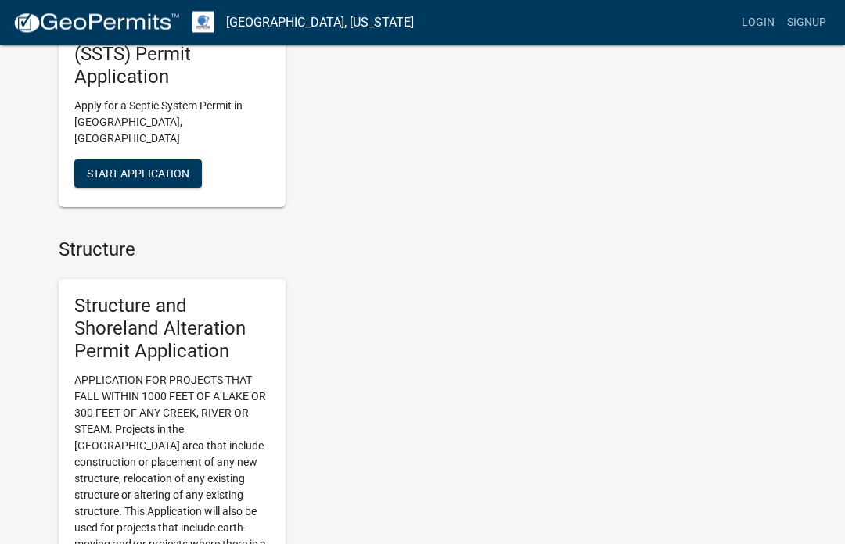
scroll to position [1006, 0]
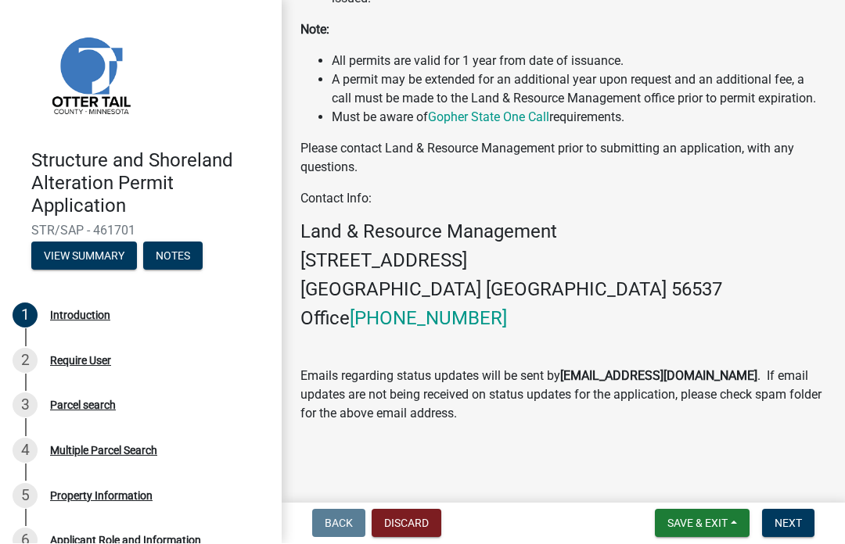
scroll to position [698, 0]
click at [77, 359] on div "Require User" at bounding box center [80, 361] width 61 height 11
click at [788, 537] on button "Next" at bounding box center [788, 524] width 52 height 28
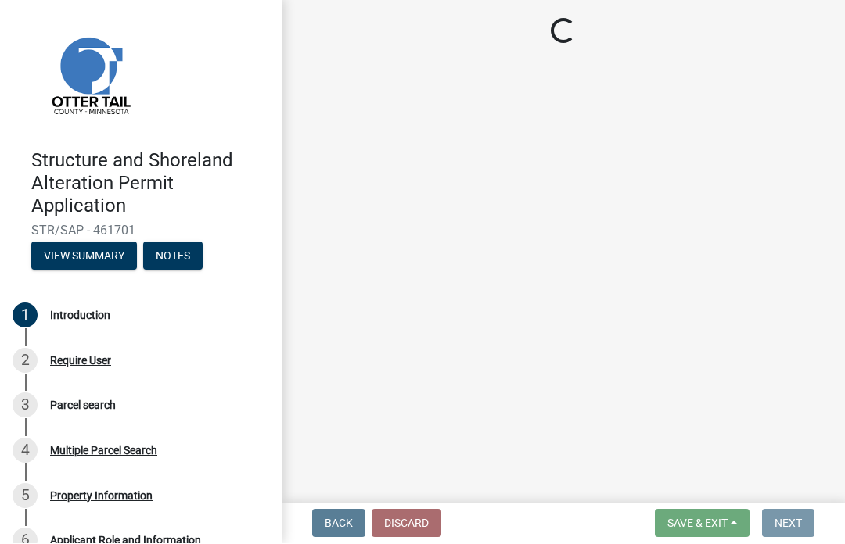
scroll to position [0, 0]
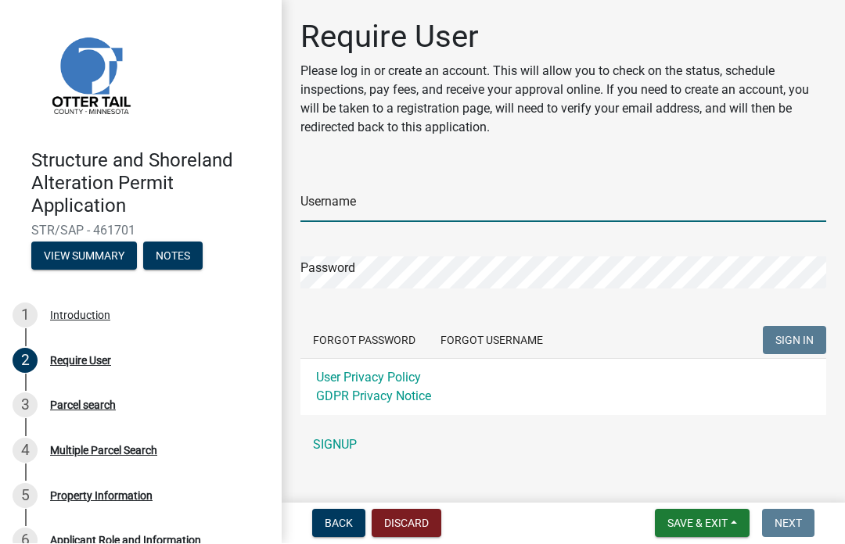
click at [322, 196] on input "Username" at bounding box center [563, 207] width 526 height 32
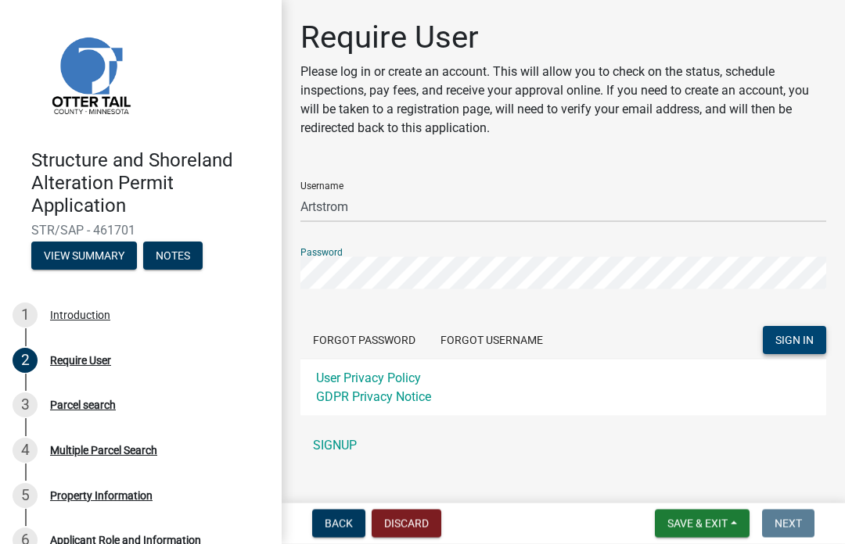
click at [789, 343] on span "SIGN IN" at bounding box center [794, 341] width 38 height 13
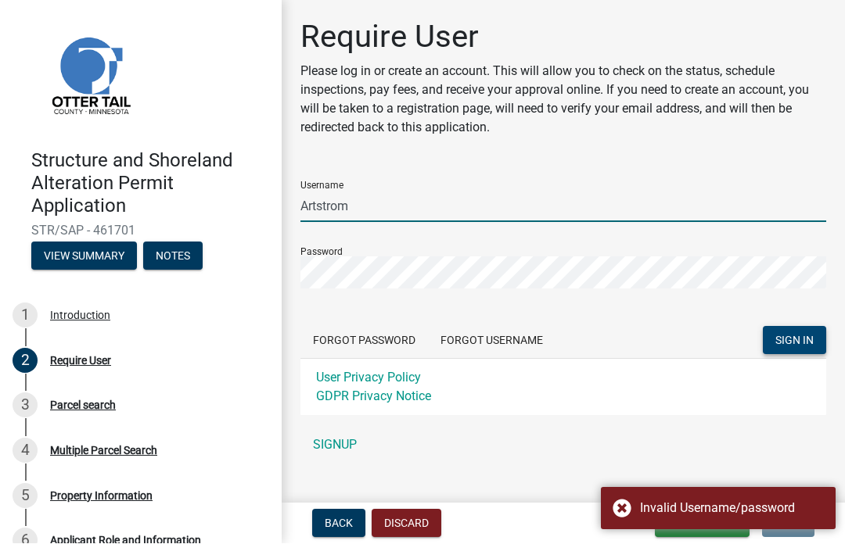
click at [340, 214] on input "Artstrom" at bounding box center [563, 207] width 526 height 32
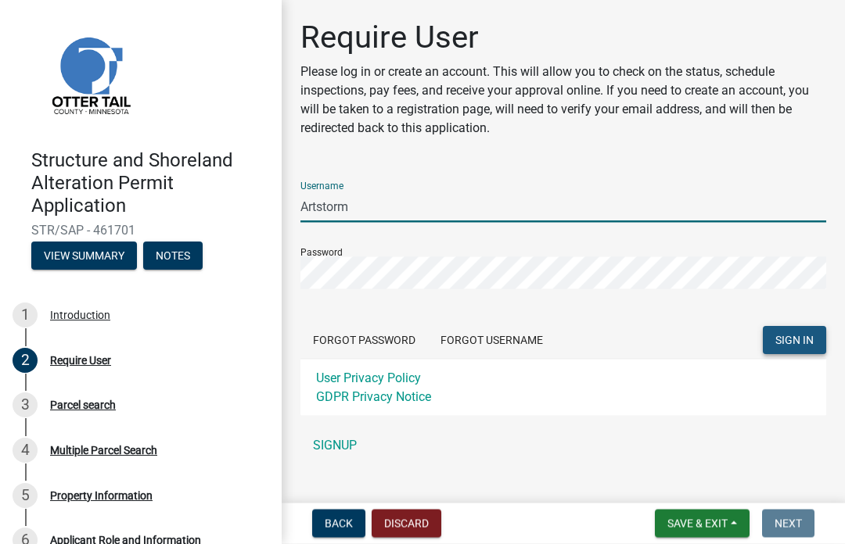
click at [797, 335] on span "SIGN IN" at bounding box center [794, 341] width 38 height 13
click at [384, 203] on input "Artstorm" at bounding box center [563, 207] width 526 height 32
type input "A"
click at [787, 336] on span "SIGN IN" at bounding box center [794, 341] width 38 height 13
click at [330, 201] on input "ArtStorm" at bounding box center [563, 207] width 526 height 32
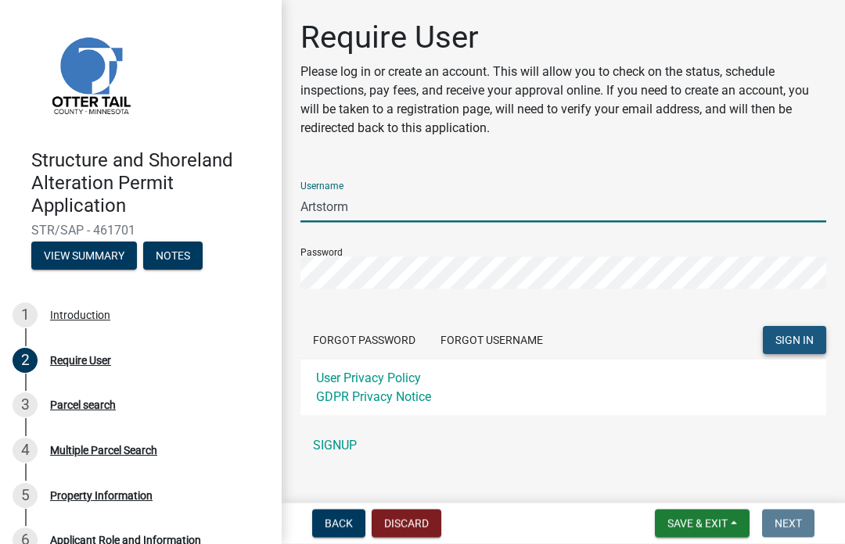
type input "Artstorm"
click at [783, 342] on span "SIGN IN" at bounding box center [794, 341] width 38 height 13
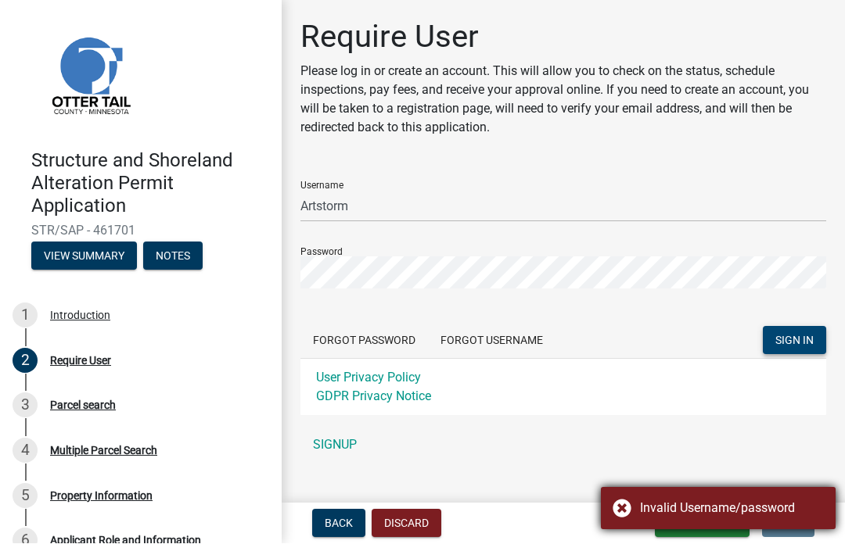
click at [682, 502] on div "Invalid Username/password" at bounding box center [732, 509] width 184 height 19
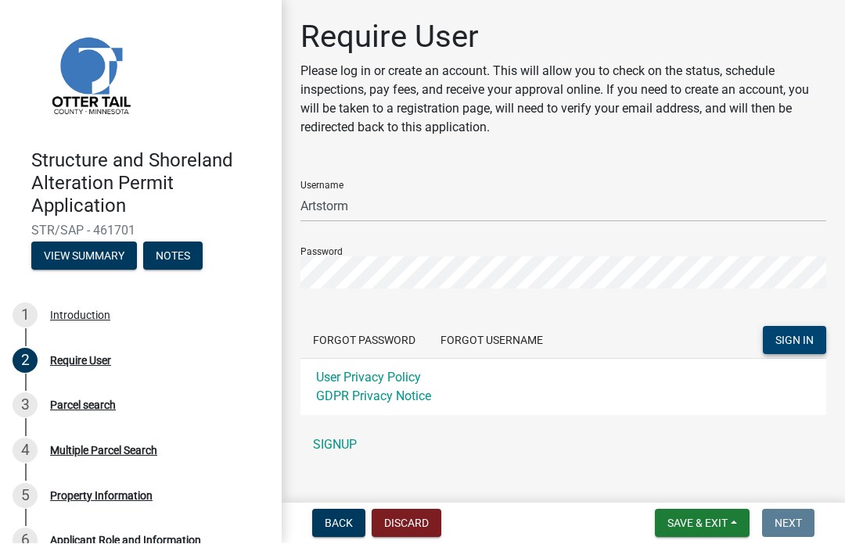
click at [784, 342] on span "SIGN IN" at bounding box center [794, 341] width 38 height 13
click at [782, 351] on button "SIGN IN" at bounding box center [794, 341] width 63 height 28
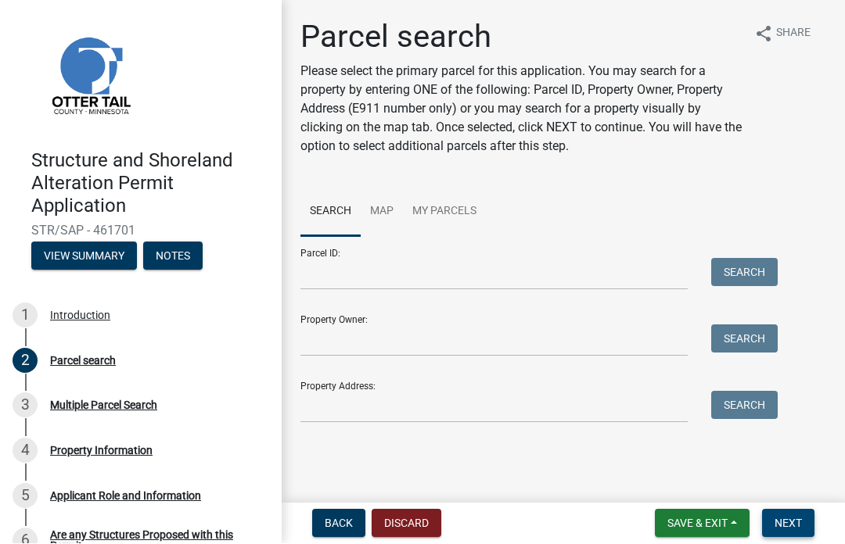
click at [786, 535] on button "Next" at bounding box center [788, 524] width 52 height 28
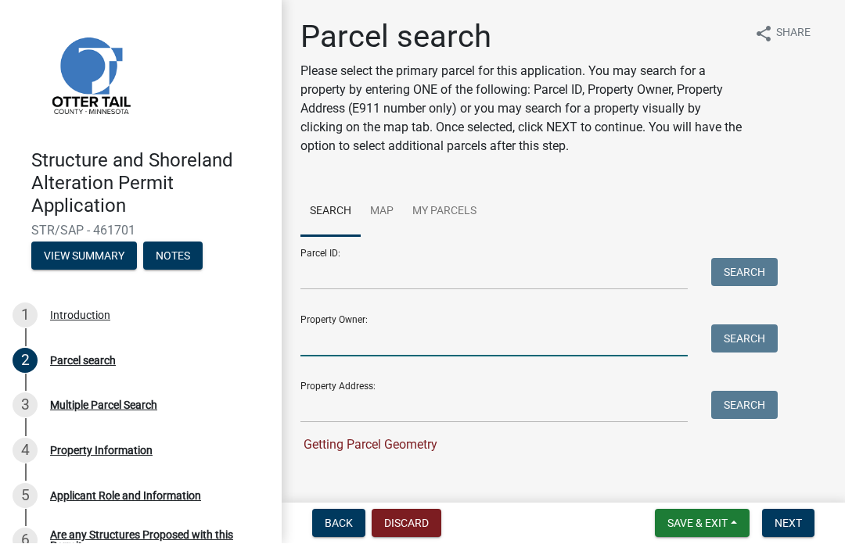
click at [325, 335] on input "Property Owner:" at bounding box center [493, 341] width 387 height 32
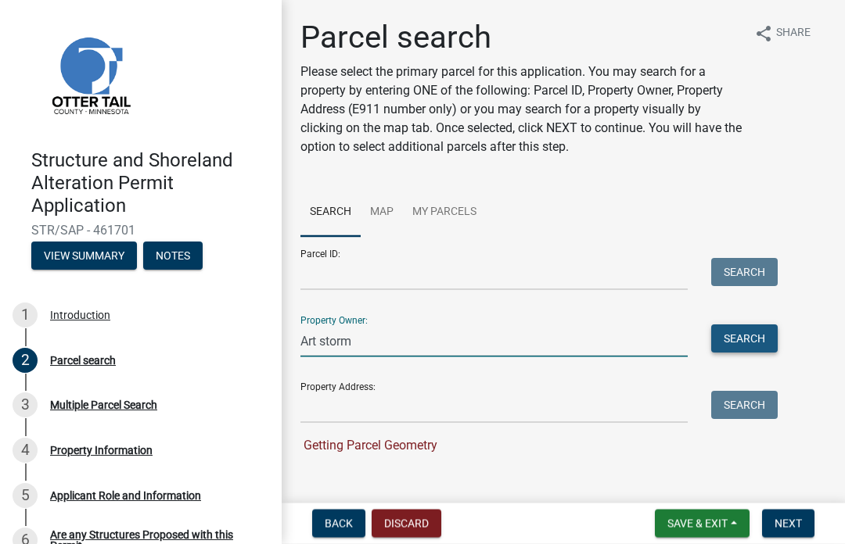
type input "Art storm"
click at [742, 347] on button "Search" at bounding box center [744, 339] width 66 height 28
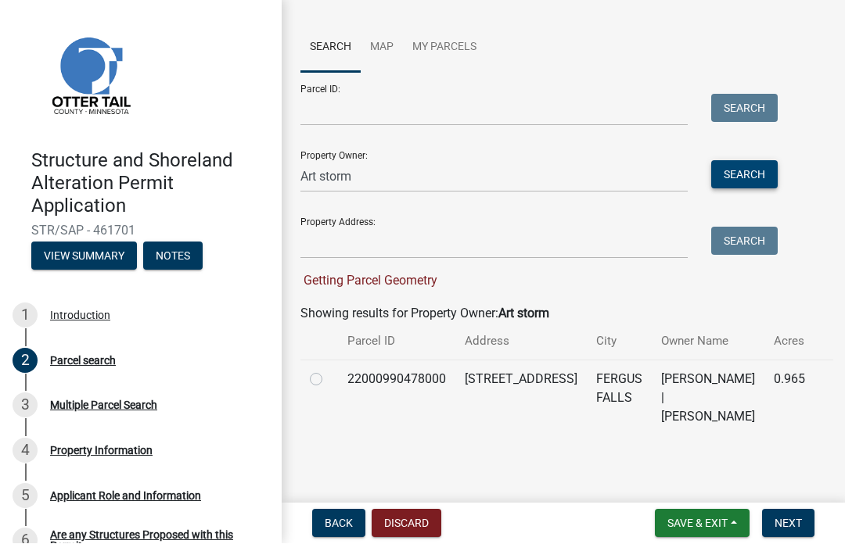
scroll to position [163, 0]
click at [329, 372] on label at bounding box center [329, 372] width 0 height 0
click at [329, 382] on input "radio" at bounding box center [334, 377] width 10 height 10
radio input "true"
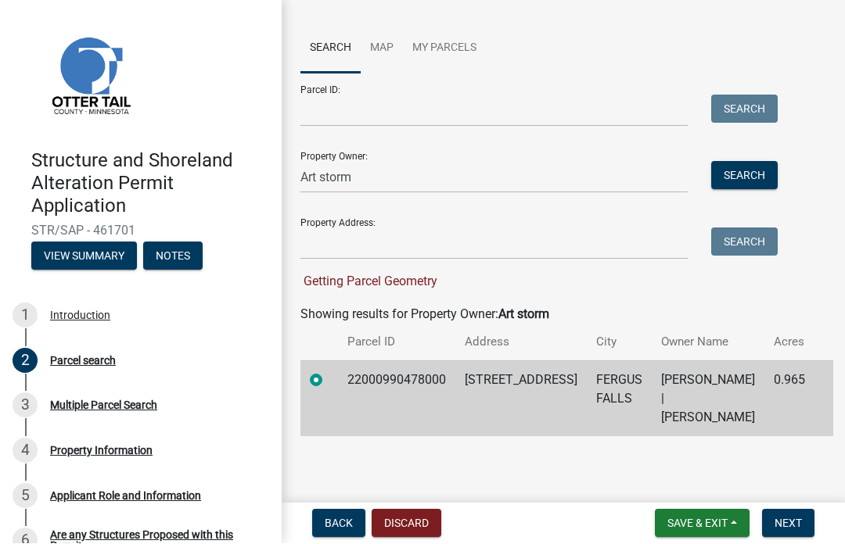
scroll to position [132, 0]
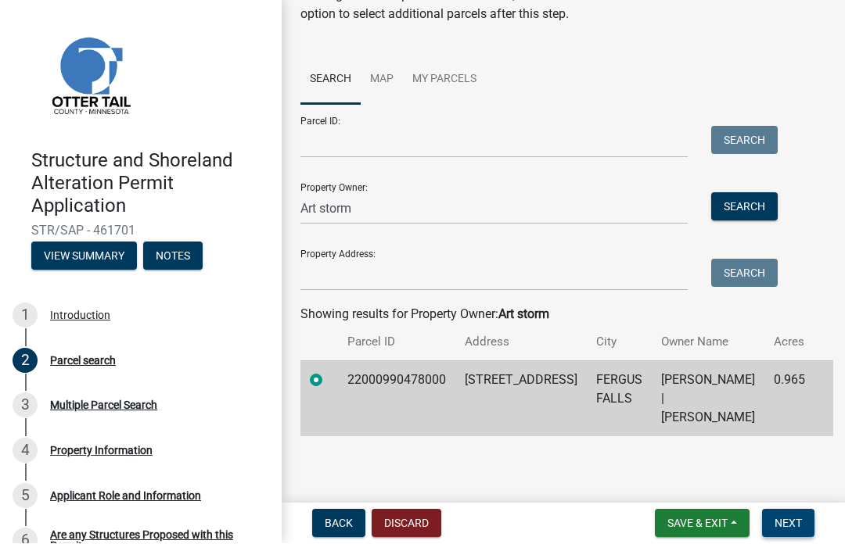
click at [785, 514] on button "Next" at bounding box center [788, 524] width 52 height 28
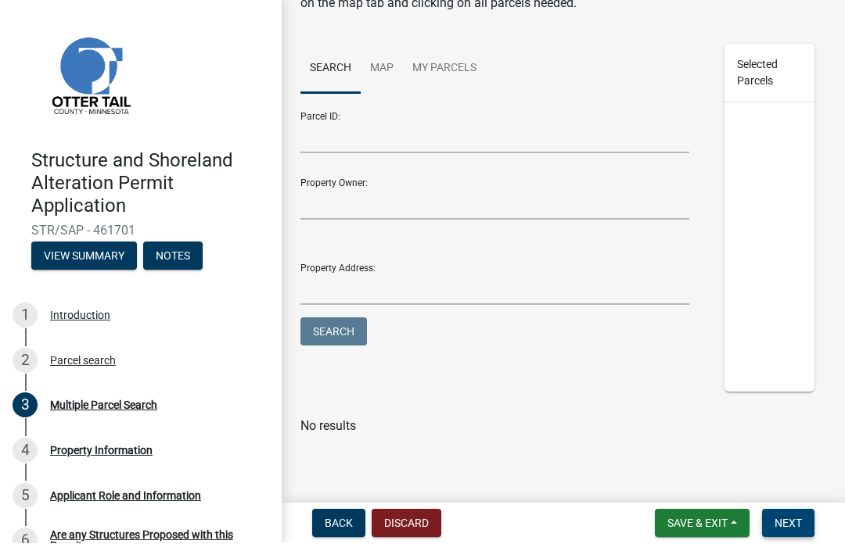
scroll to position [199, 0]
click at [795, 528] on span "Next" at bounding box center [787, 524] width 27 height 13
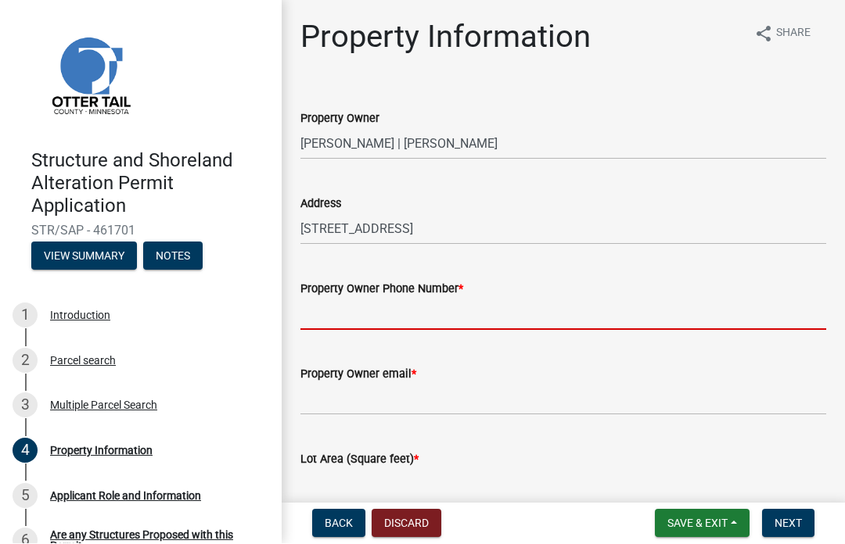
click at [329, 311] on input "Property Owner Phone Number *" at bounding box center [563, 315] width 526 height 32
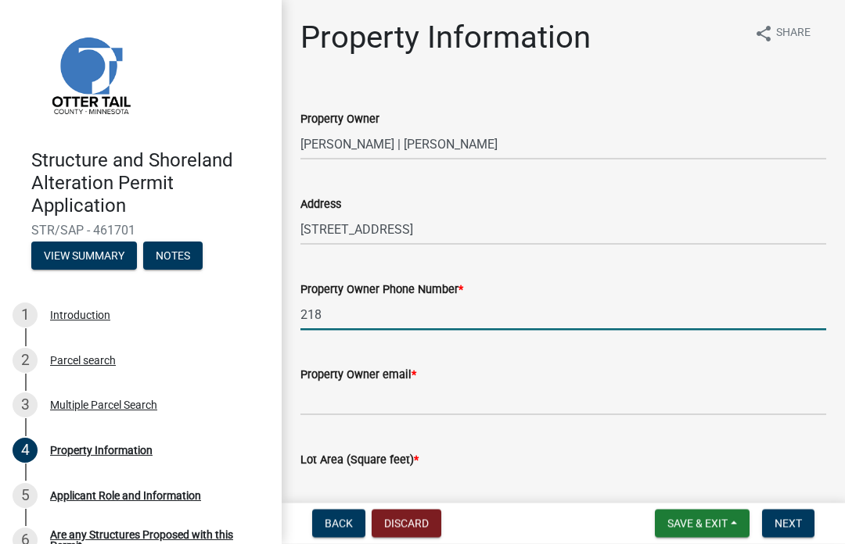
click at [374, 461] on div "Lot Area (Square feet) *" at bounding box center [563, 465] width 526 height 73
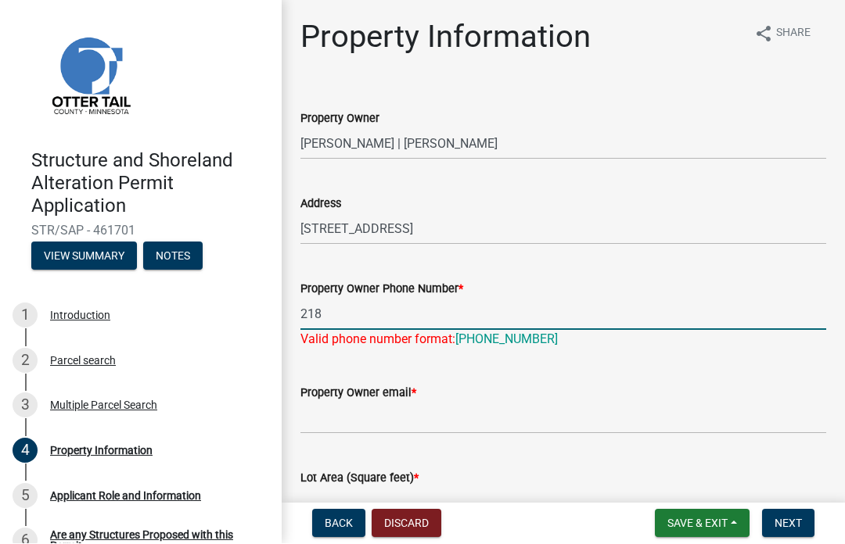
click at [331, 312] on input "218" at bounding box center [563, 315] width 526 height 32
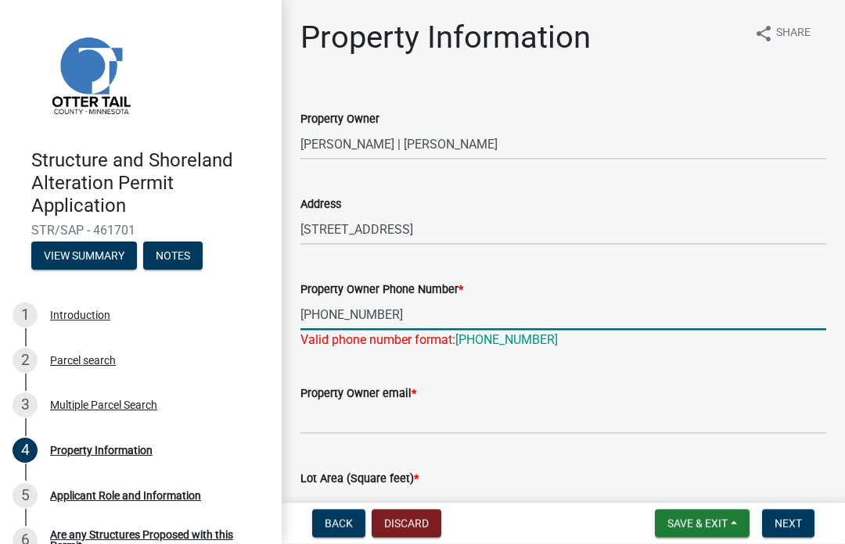
type input "[PHONE_NUMBER]"
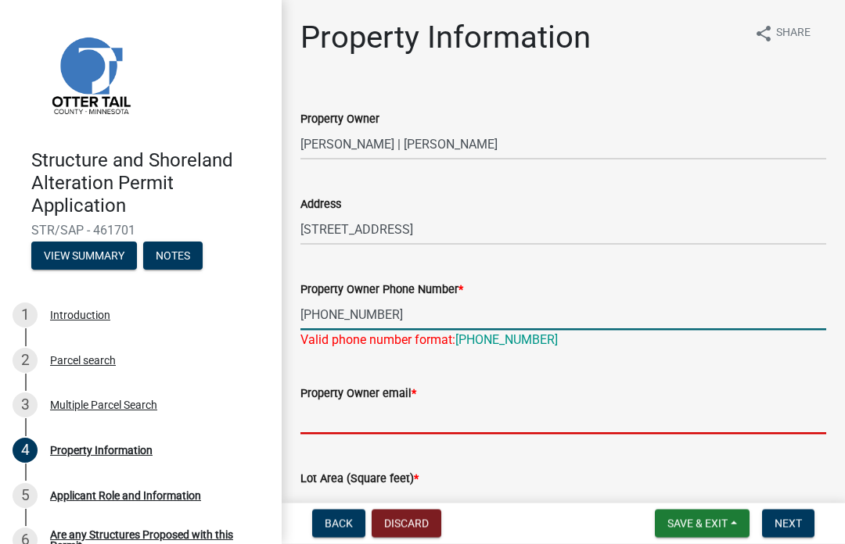
click at [311, 410] on input "Property Owner email *" at bounding box center [563, 419] width 526 height 32
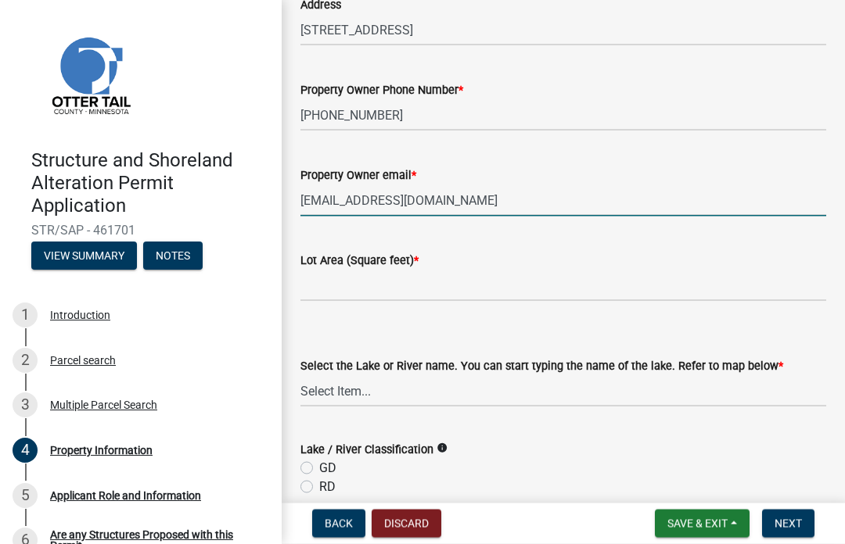
scroll to position [195, 0]
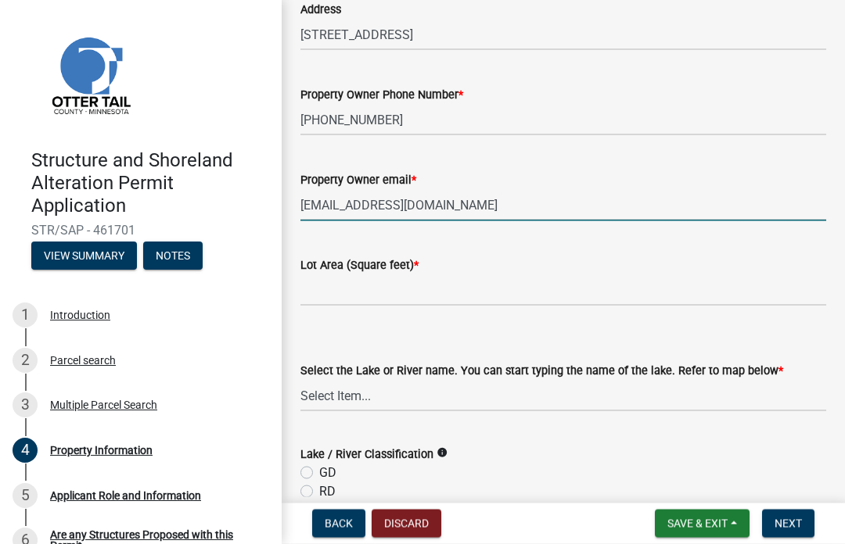
type input "[EMAIL_ADDRESS][DOMAIN_NAME]"
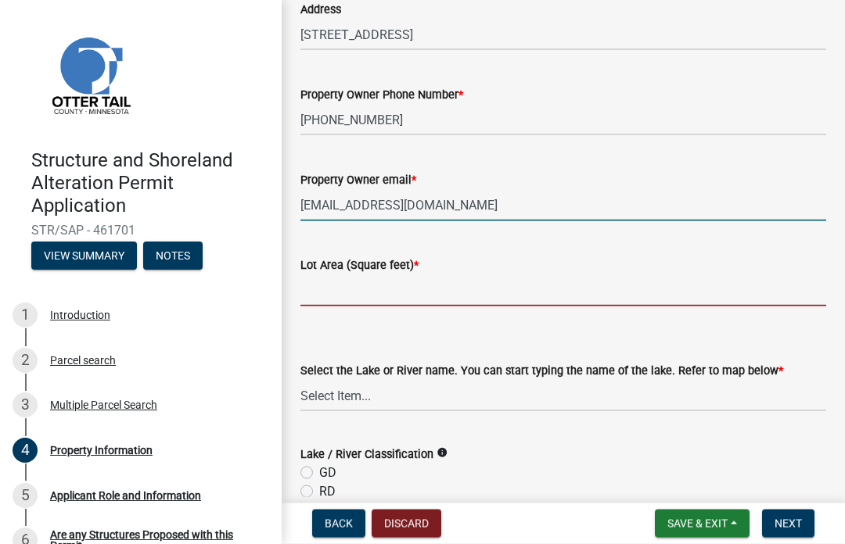
click at [313, 286] on input "text" at bounding box center [563, 291] width 526 height 32
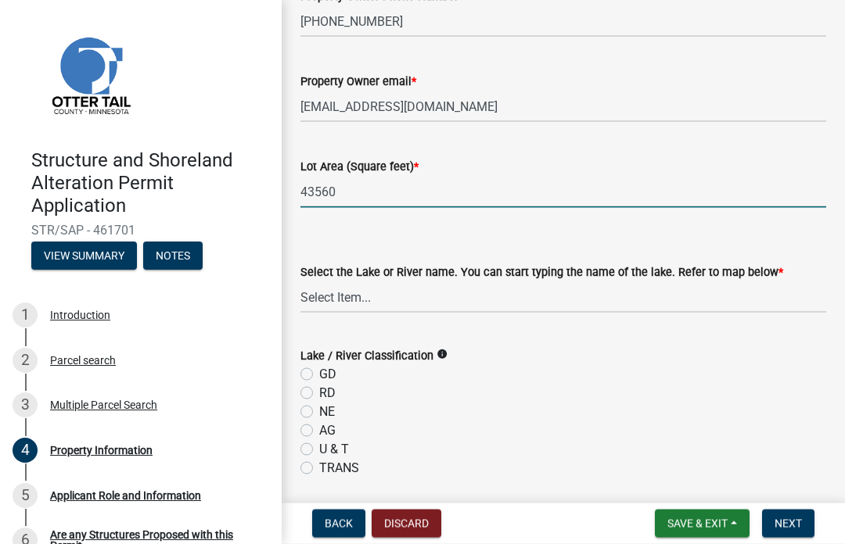
scroll to position [294, 0]
type input "43560"
click at [310, 294] on select "Select Item... None [PERSON_NAME] 56-031 [PERSON_NAME] 56-118 [PERSON_NAME] 56-…" at bounding box center [563, 297] width 526 height 32
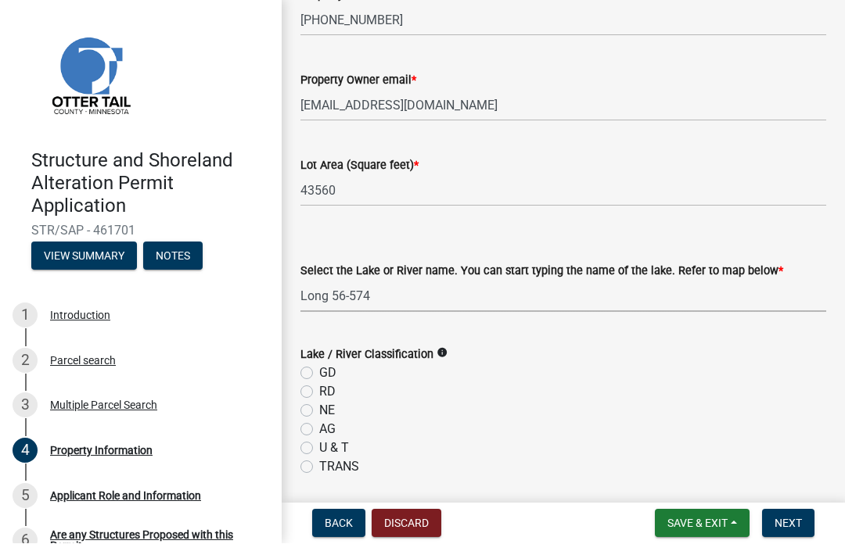
select select "a0ca6efd-92b1-422f-8184-e4e24382d0d9"
click at [319, 395] on label "RD" at bounding box center [327, 392] width 16 height 19
click at [319, 393] on input "RD" at bounding box center [324, 388] width 10 height 10
radio input "true"
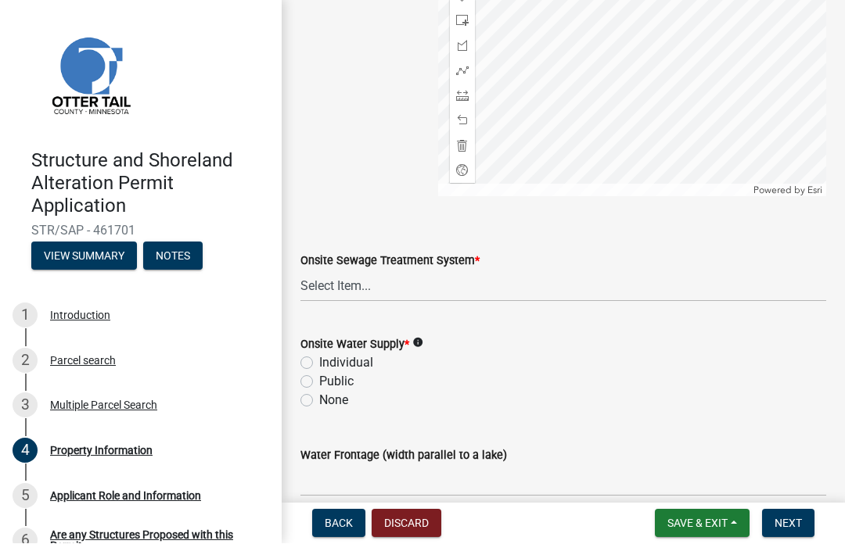
scroll to position [1019, 0]
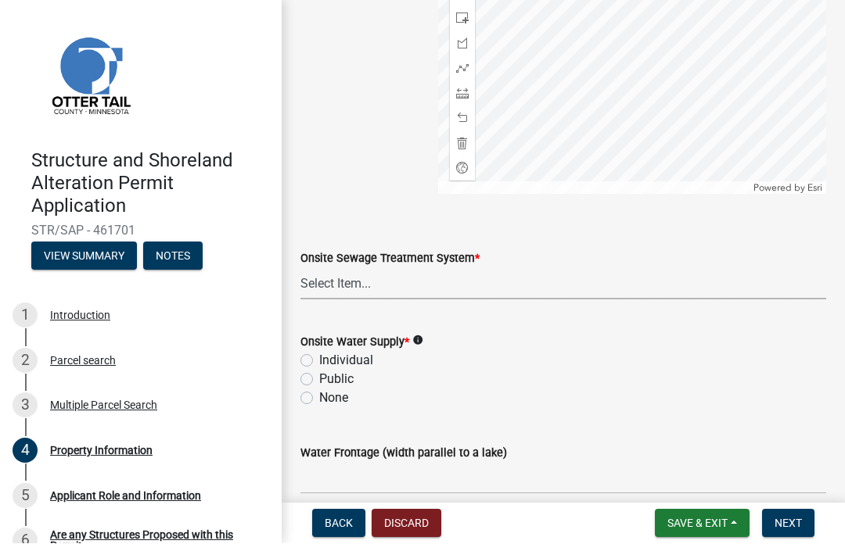
click at [318, 285] on select "Select Item... L&R Certificate of Compliance within 5yrs Compliance Inspection …" at bounding box center [563, 284] width 526 height 32
select select "bc95ce3f-9706-43bd-97a5-80c1e912429f"
click at [319, 361] on label "Individual" at bounding box center [346, 361] width 54 height 19
click at [319, 361] on input "Individual" at bounding box center [324, 357] width 10 height 10
radio input "true"
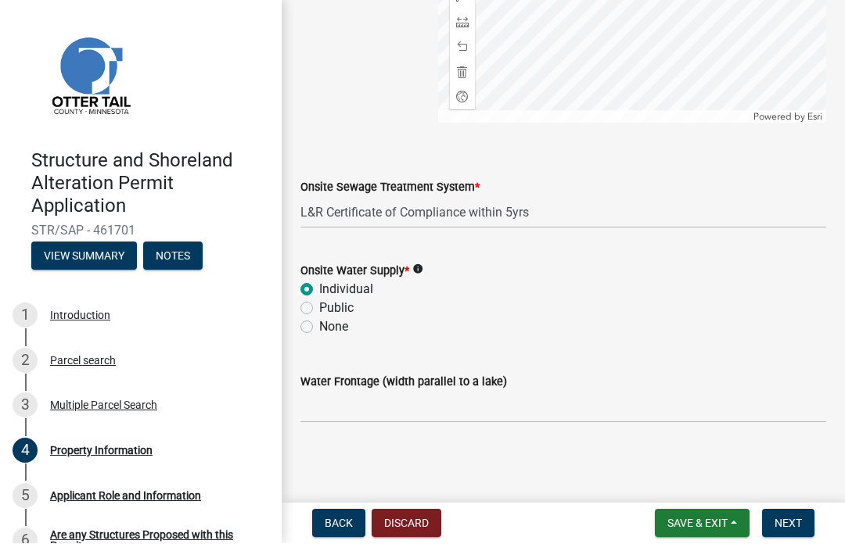
scroll to position [1091, 0]
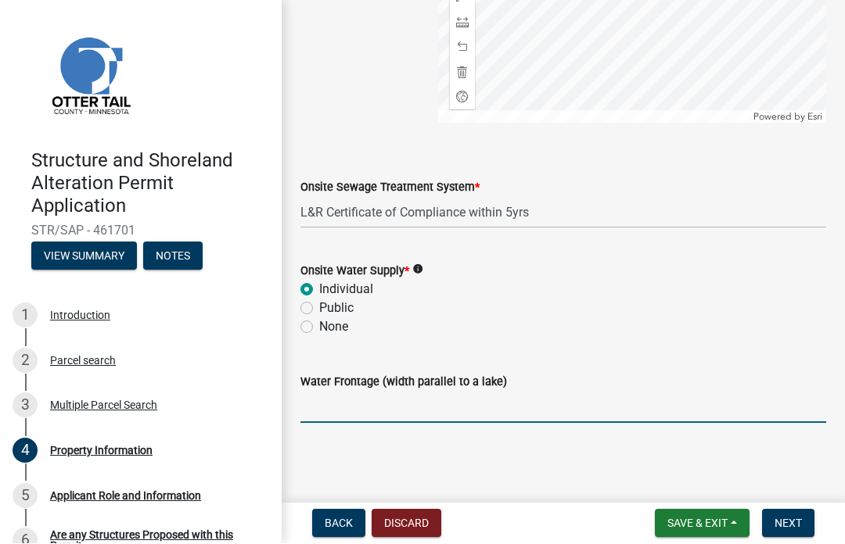
click at [311, 406] on input "Water Frontage (width parallel to a lake)" at bounding box center [563, 408] width 526 height 32
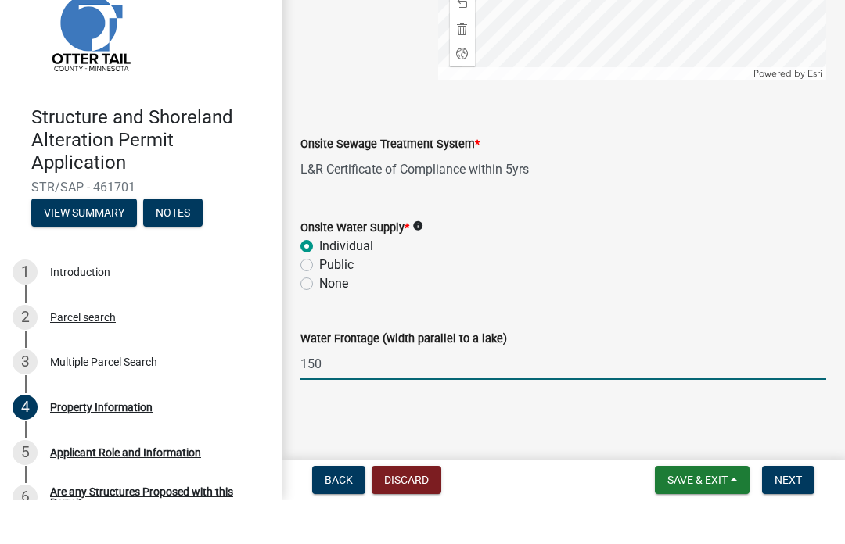
scroll to position [1, 0]
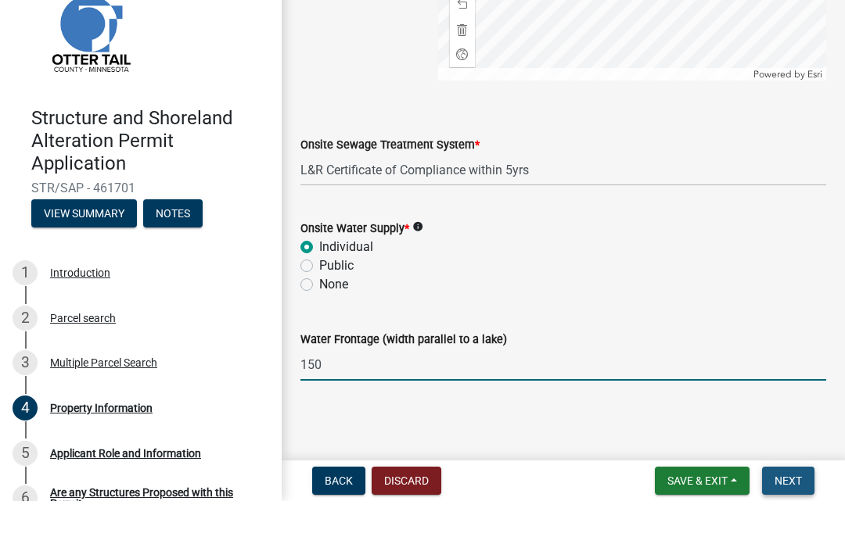
type input "150"
click at [792, 518] on span "Next" at bounding box center [787, 524] width 27 height 13
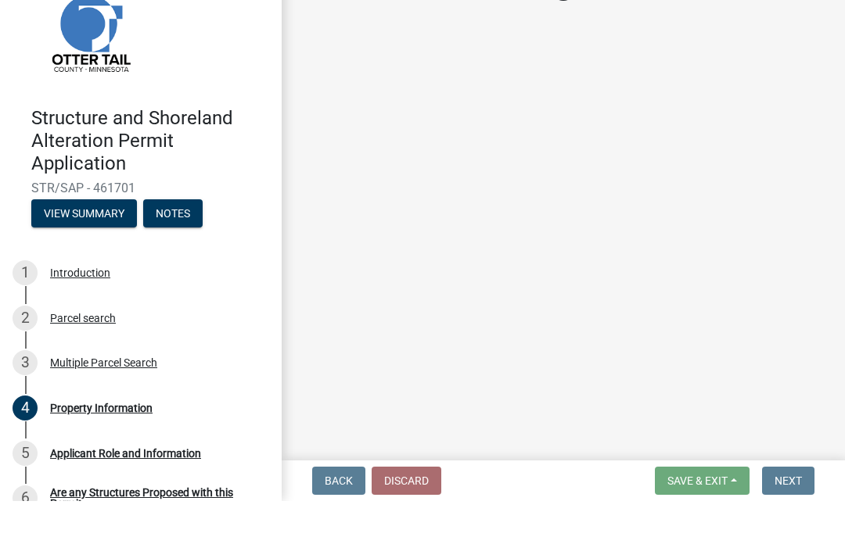
scroll to position [0, 0]
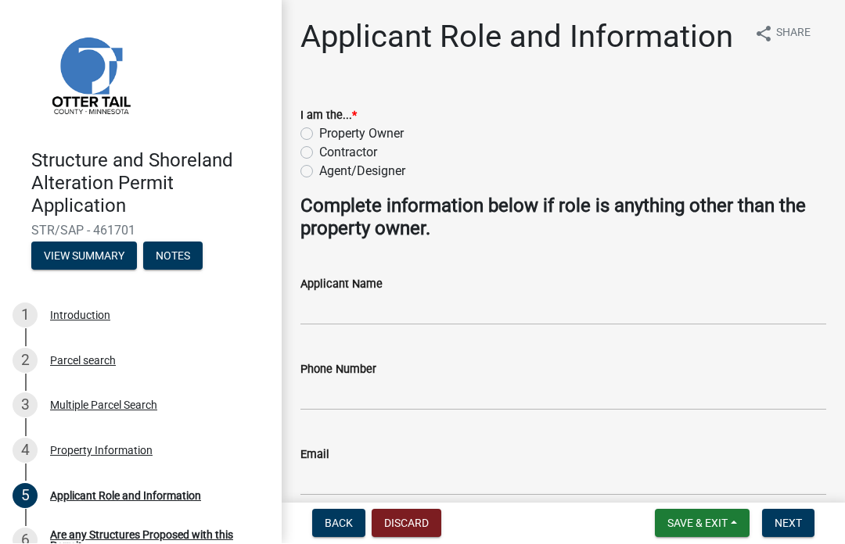
click at [319, 130] on label "Property Owner" at bounding box center [361, 134] width 84 height 19
click at [319, 130] on input "Property Owner" at bounding box center [324, 130] width 10 height 10
radio input "true"
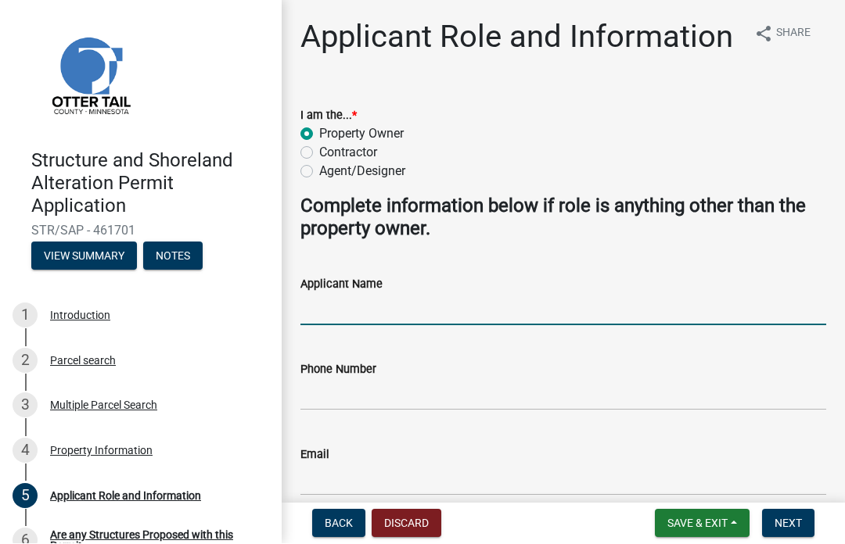
click at [323, 305] on input "Applicant Name" at bounding box center [563, 310] width 526 height 32
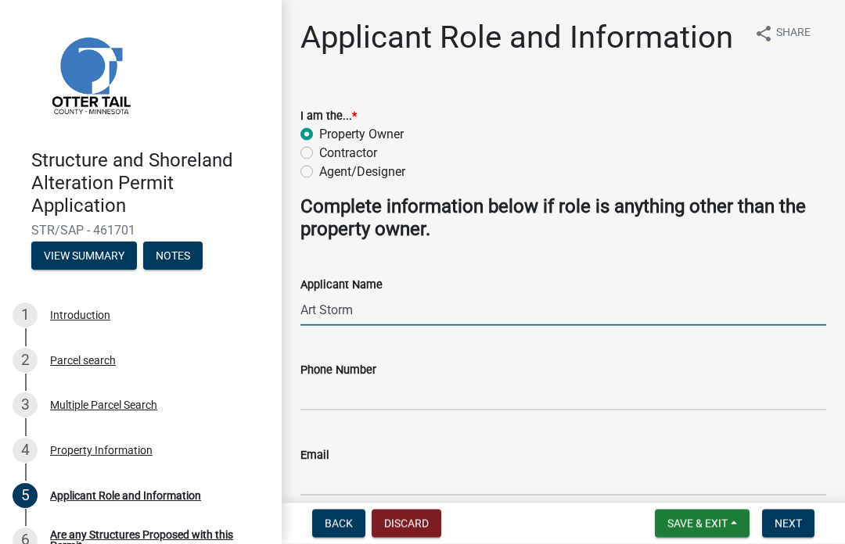
type input "Art Storm"
click at [341, 393] on input "Phone Number" at bounding box center [563, 395] width 526 height 32
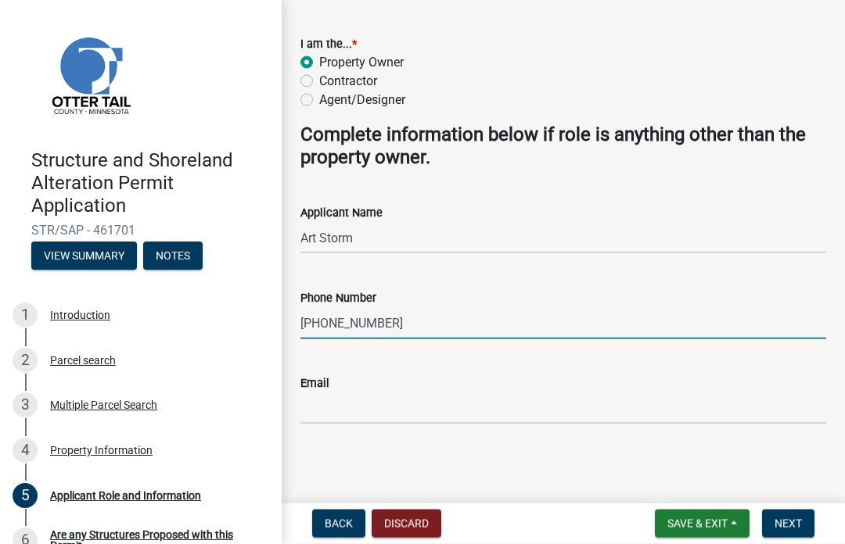
scroll to position [71, 0]
type input "[PHONE_NUMBER]"
click at [317, 403] on input "Email" at bounding box center [563, 409] width 526 height 32
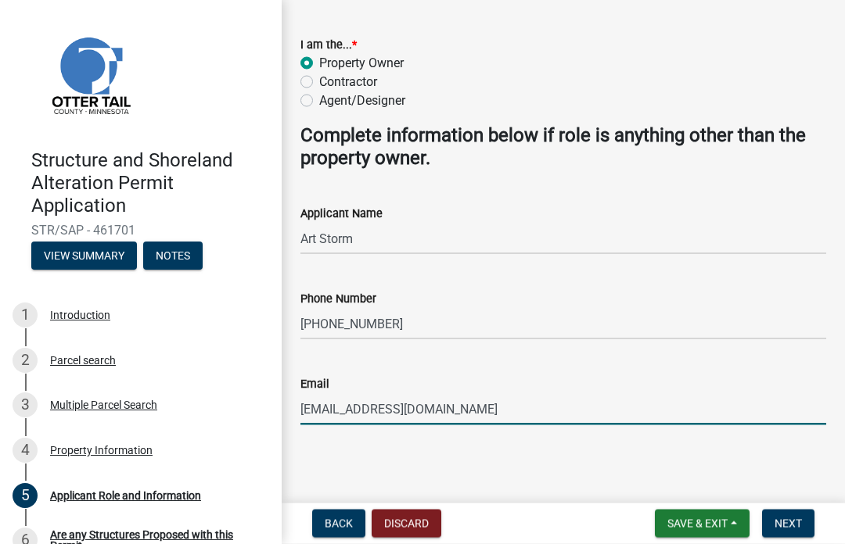
type input "[EMAIL_ADDRESS][DOMAIN_NAME]"
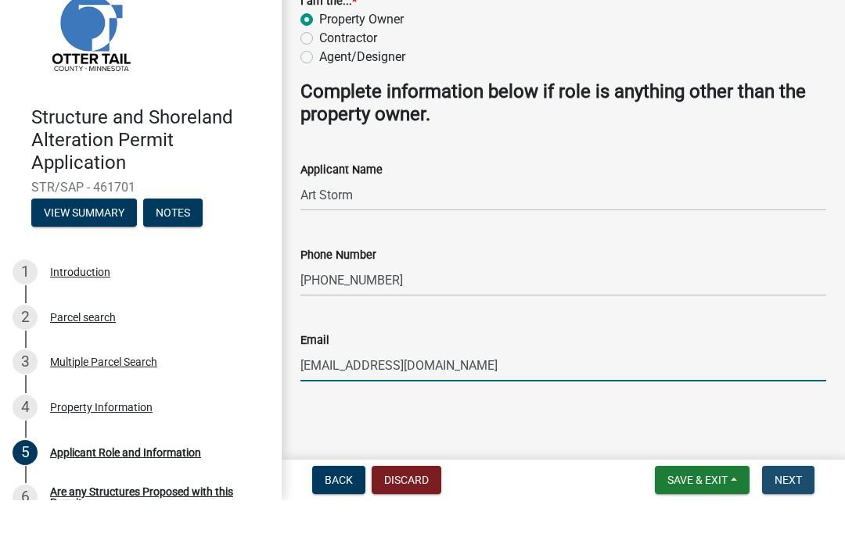
scroll to position [1, 0]
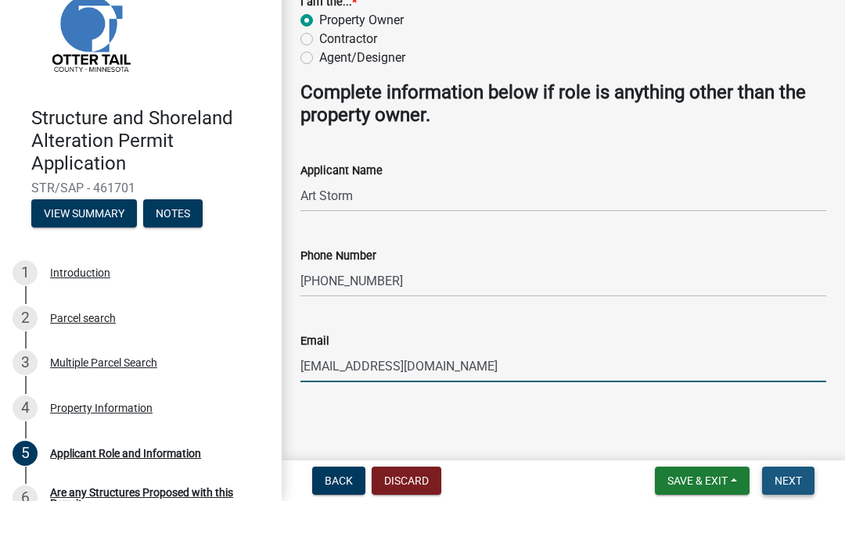
click at [796, 518] on span "Next" at bounding box center [787, 524] width 27 height 13
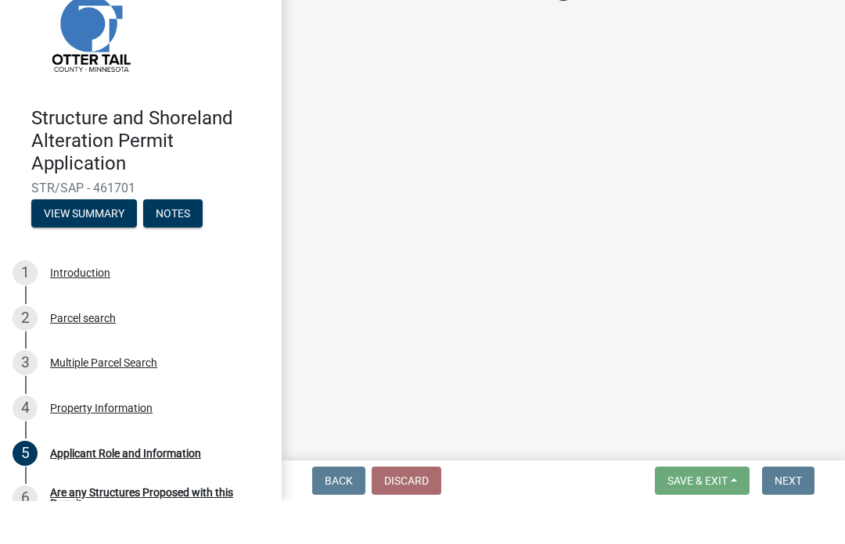
scroll to position [0, 0]
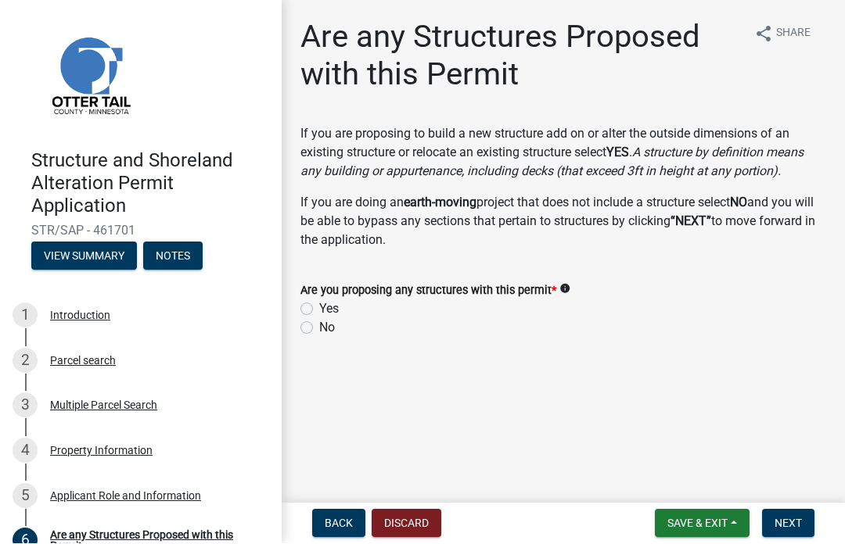
click at [313, 301] on div "Yes" at bounding box center [563, 309] width 526 height 19
click at [319, 310] on label "Yes" at bounding box center [329, 309] width 20 height 19
click at [319, 310] on input "Yes" at bounding box center [324, 305] width 10 height 10
radio input "true"
click at [789, 523] on span "Next" at bounding box center [787, 524] width 27 height 13
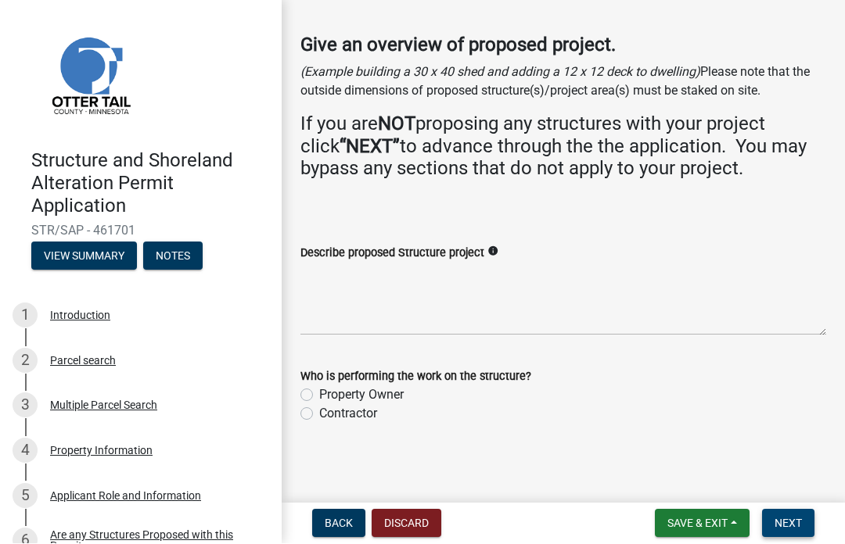
scroll to position [77, 0]
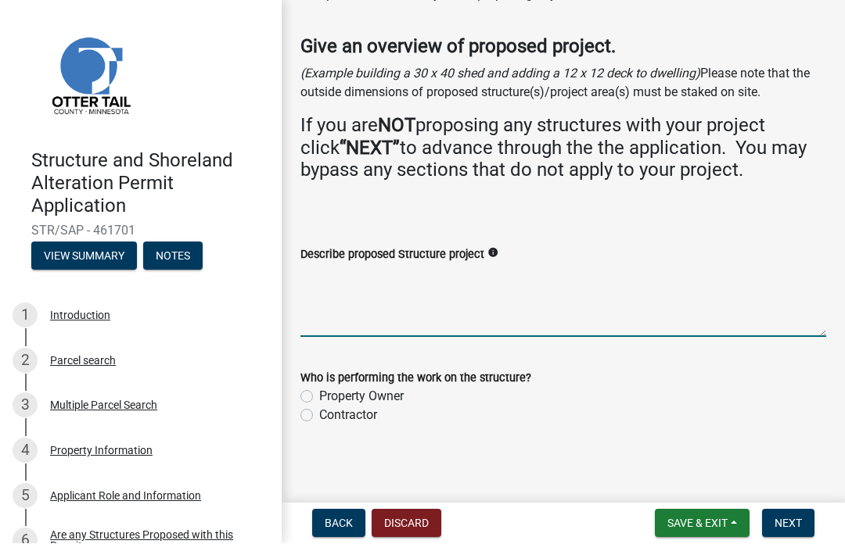
click at [326, 293] on textarea "Describe proposed Structure project" at bounding box center [563, 301] width 526 height 74
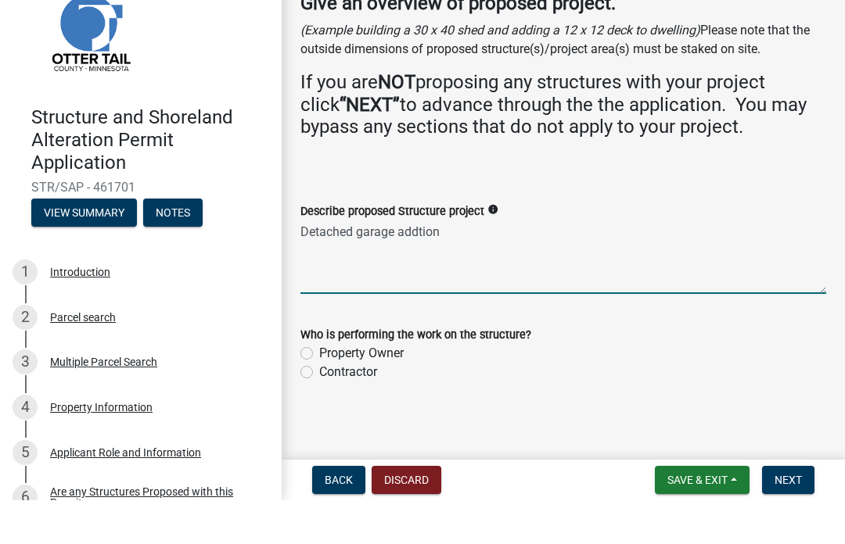
type textarea "Detached garage addtion"
click at [319, 388] on label "Property Owner" at bounding box center [361, 397] width 84 height 19
click at [319, 388] on input "Property Owner" at bounding box center [324, 393] width 10 height 10
radio input "true"
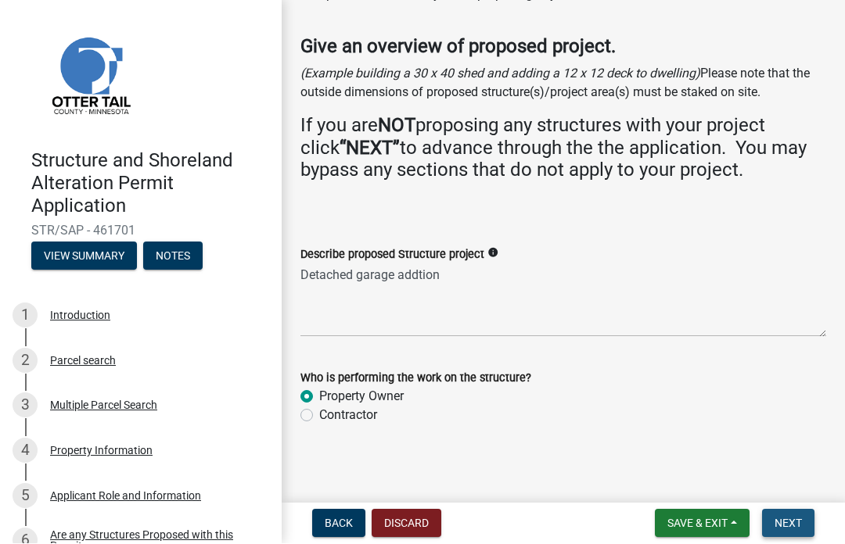
click at [795, 518] on span "Next" at bounding box center [787, 524] width 27 height 13
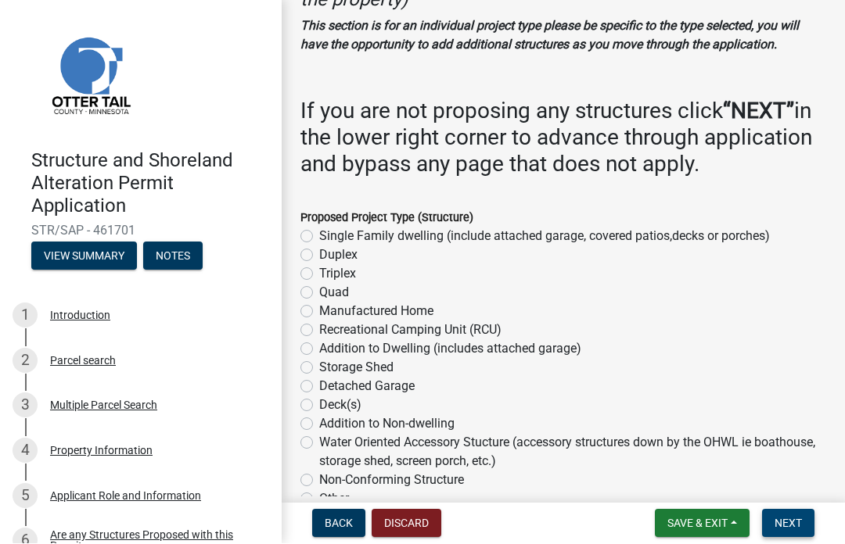
scroll to position [184, 0]
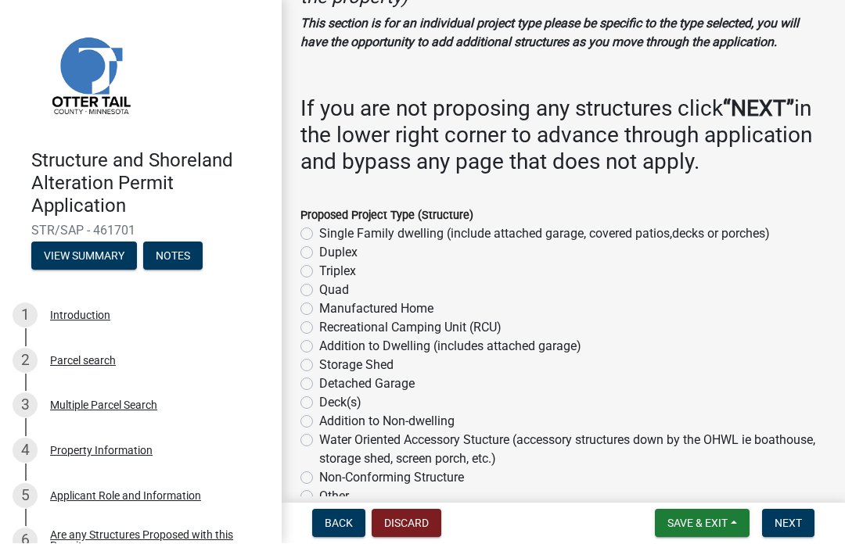
click at [319, 432] on label "Addition to Non-dwelling" at bounding box center [386, 422] width 135 height 19
click at [319, 423] on input "Addition to Non-dwelling" at bounding box center [324, 418] width 10 height 10
radio input "true"
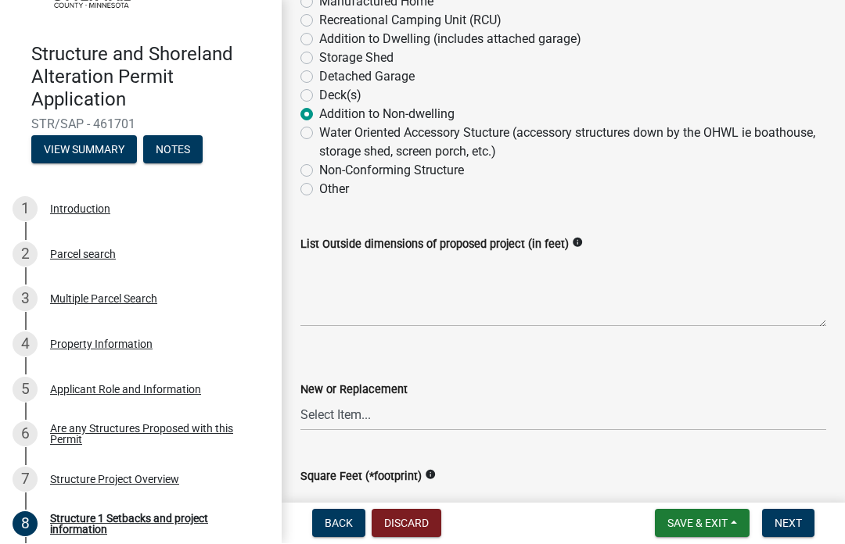
scroll to position [492, 0]
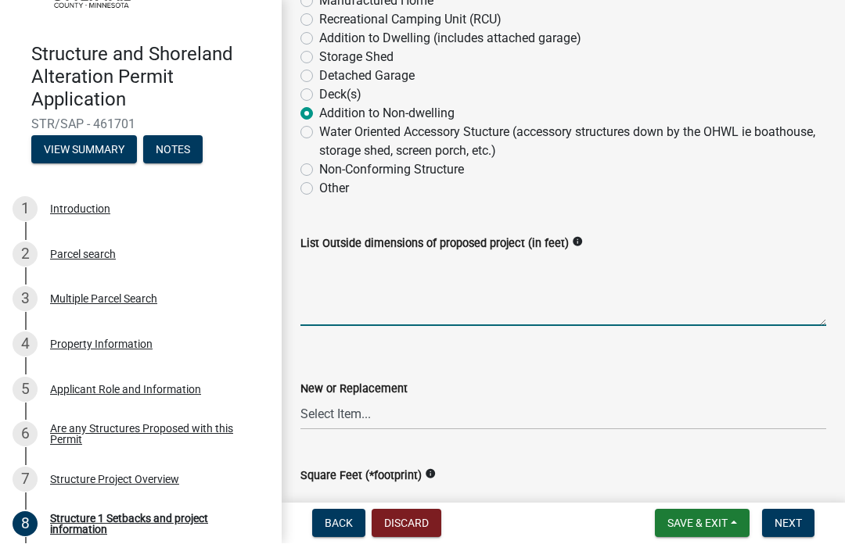
click at [335, 318] on textarea "List Outside dimensions of proposed project (in feet)" at bounding box center [563, 290] width 526 height 74
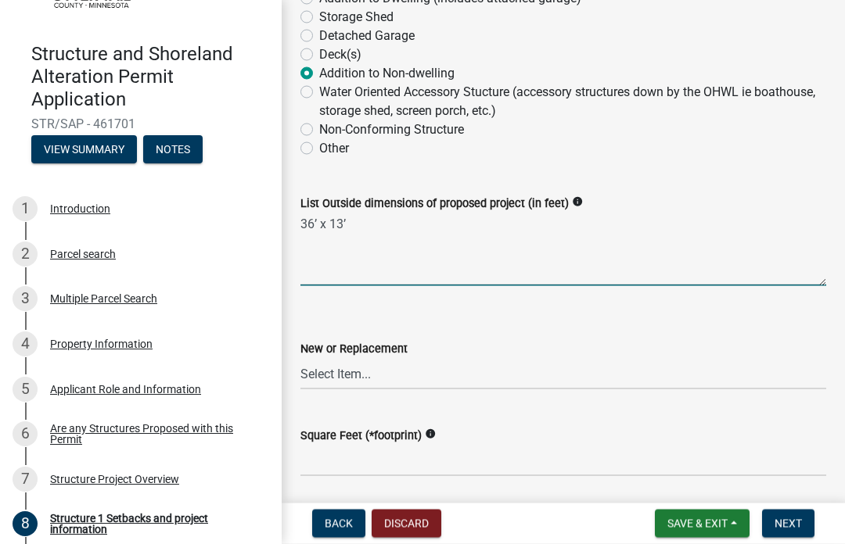
scroll to position [538, 0]
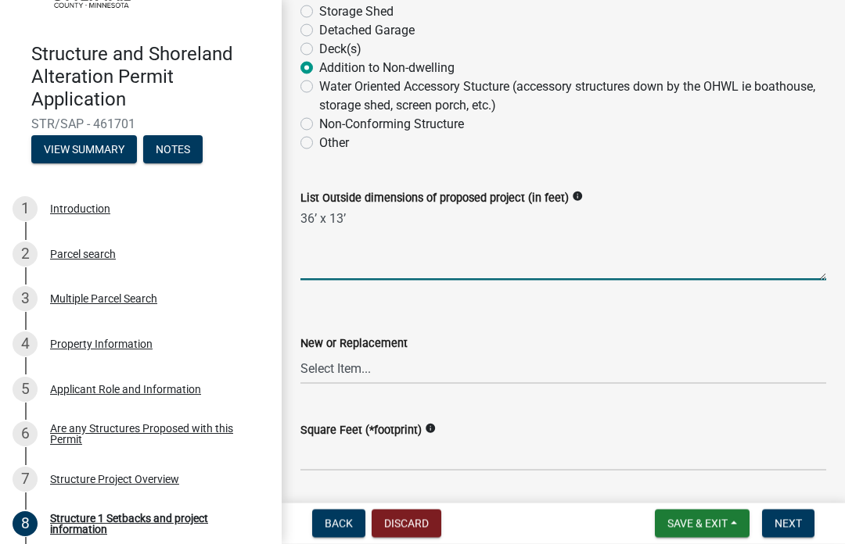
type textarea "36’ x 13’"
click at [315, 379] on select "Select Item... New Replacement" at bounding box center [563, 369] width 526 height 32
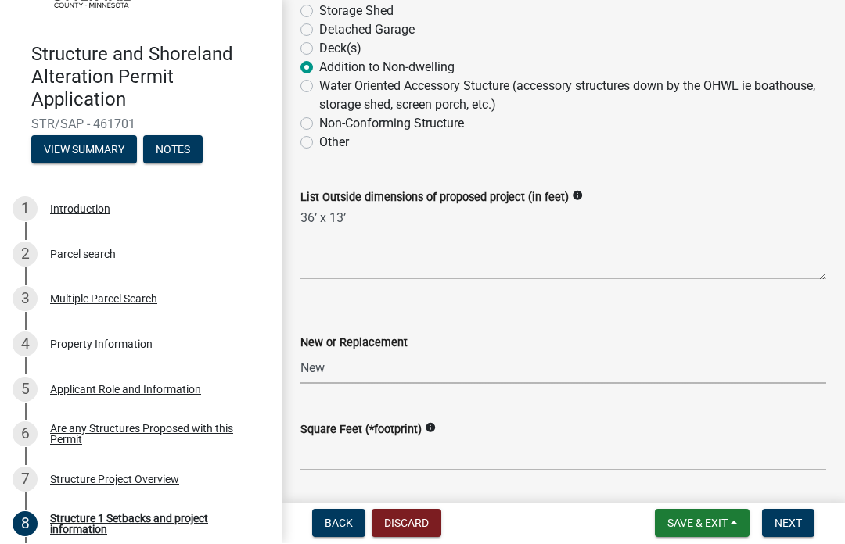
select select "c185e313-3403-4239-bd61-bb563c58a77a"
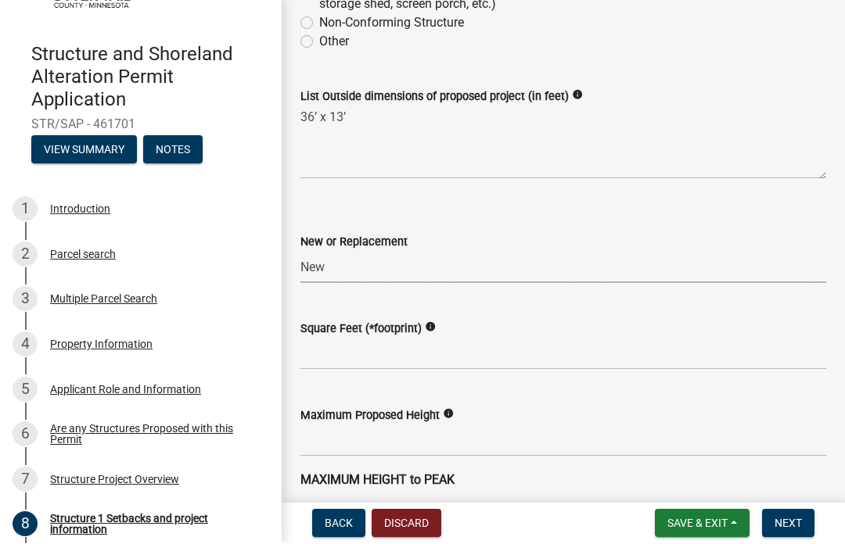
scroll to position [640, 0]
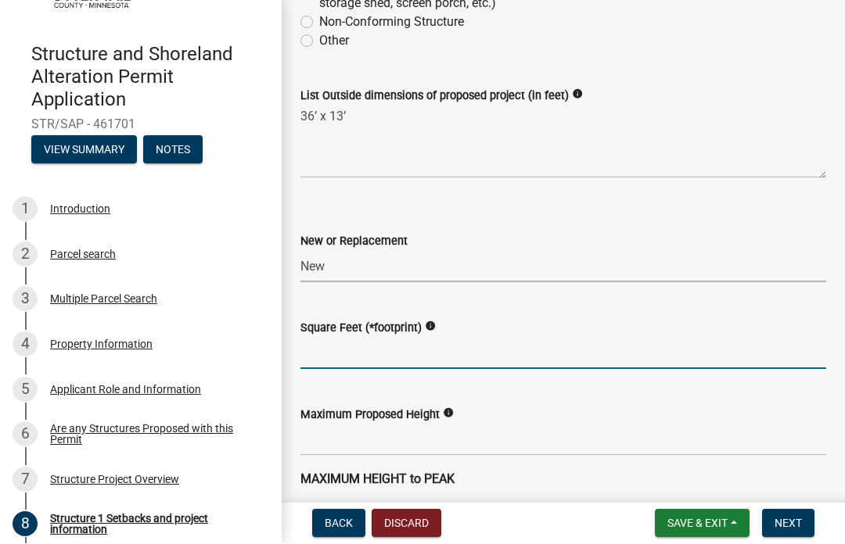
click at [320, 370] on input "text" at bounding box center [563, 354] width 526 height 32
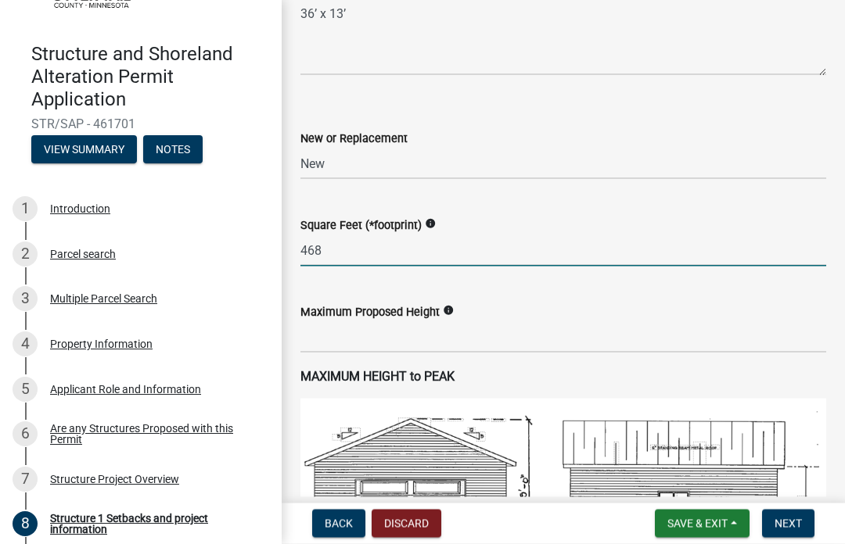
scroll to position [765, 0]
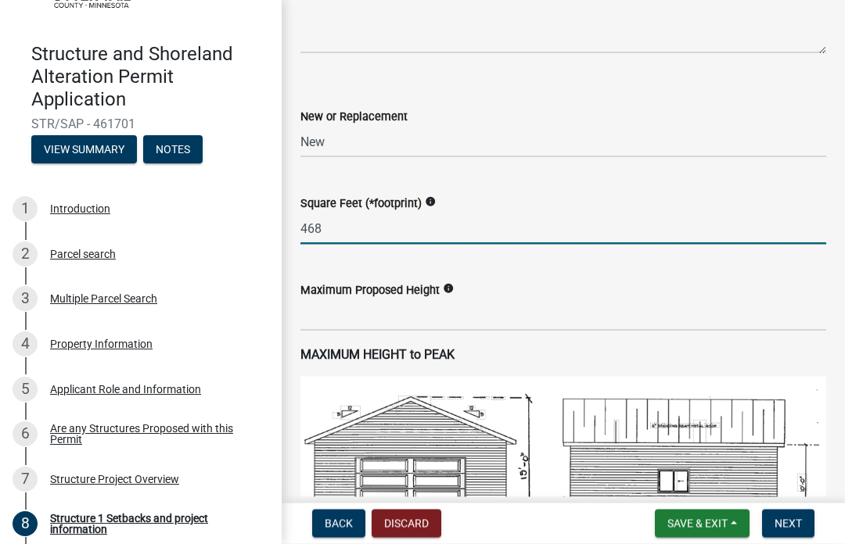
type input "468"
click at [307, 323] on input "text" at bounding box center [563, 316] width 526 height 32
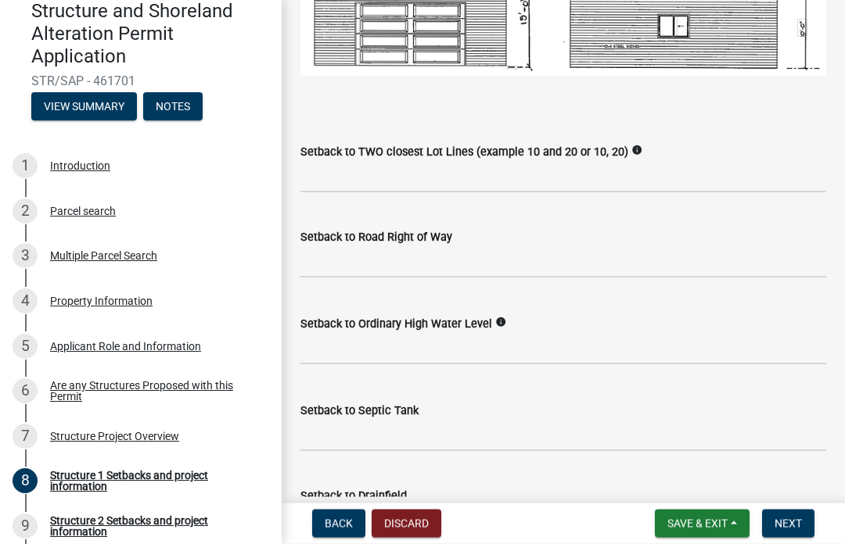
scroll to position [1220, 0]
type input "15"
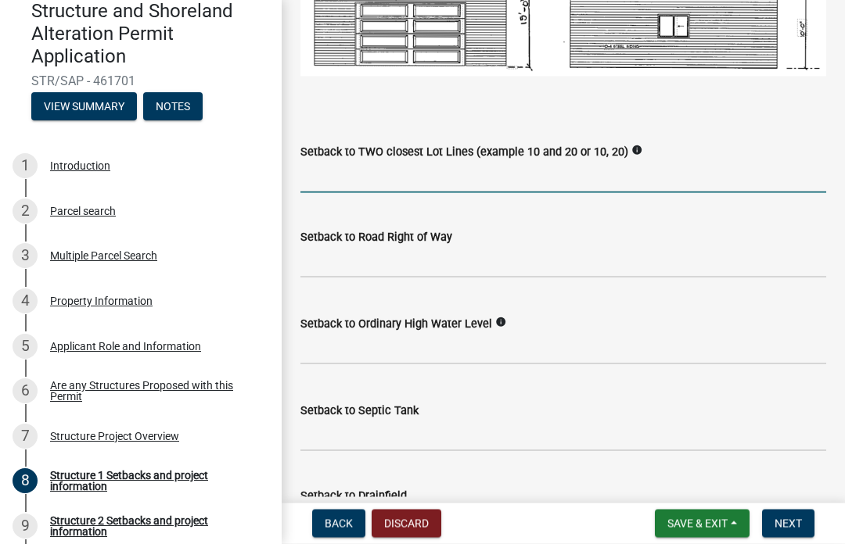
click at [324, 189] on input "Setback to TWO closest Lot Lines (example 10 and 20 or 10, 20)" at bounding box center [563, 177] width 526 height 32
type input "15’"
click at [316, 278] on input "text" at bounding box center [563, 262] width 526 height 32
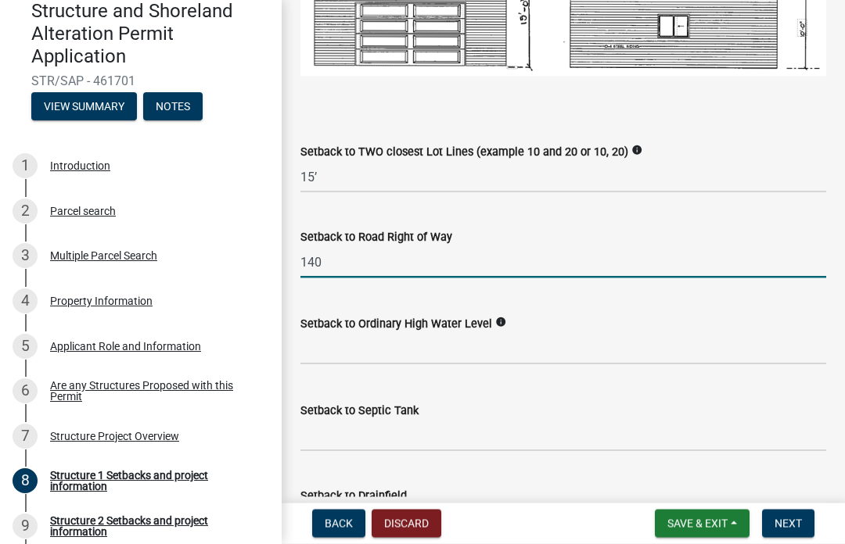
type input "140"
click at [322, 365] on input "text" at bounding box center [563, 349] width 526 height 32
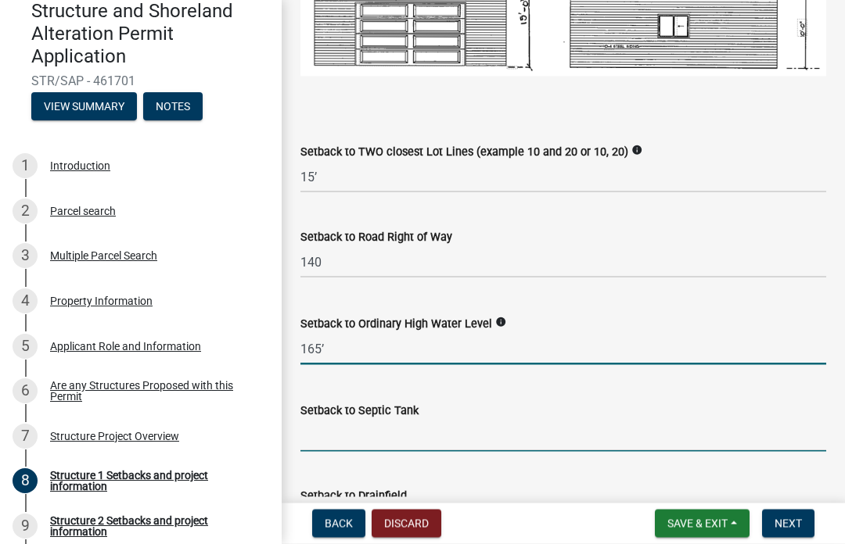
click at [320, 441] on input "Setback to Septic Tank" at bounding box center [563, 436] width 526 height 32
type input "165"
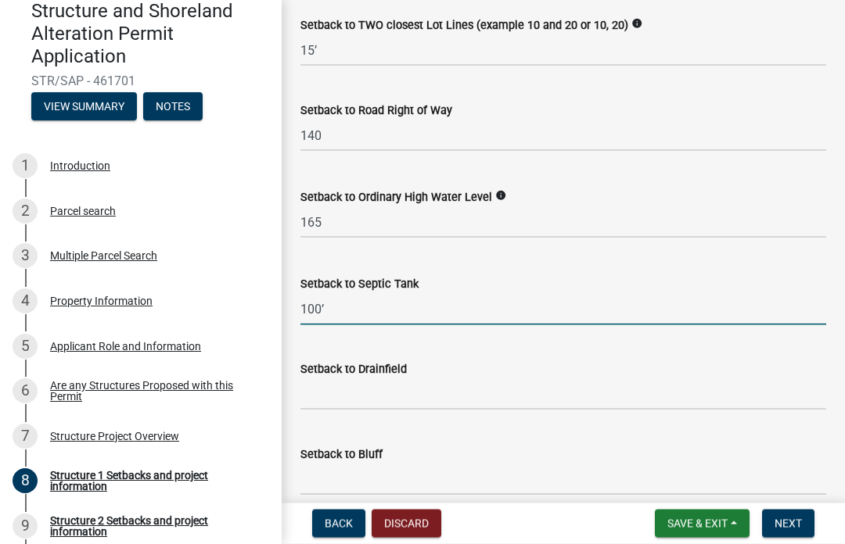
scroll to position [1392, 0]
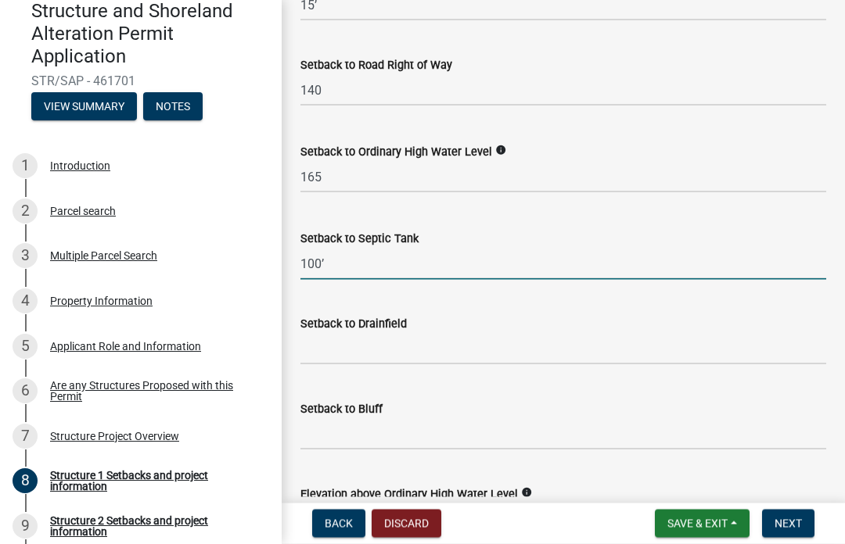
type input "100’"
click at [312, 351] on input "Setback to Drainfield" at bounding box center [563, 349] width 526 height 32
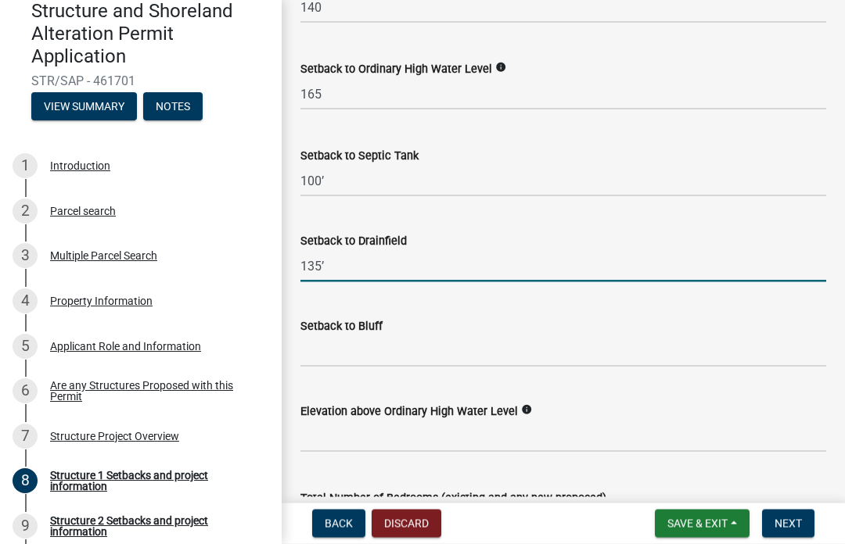
scroll to position [1495, 0]
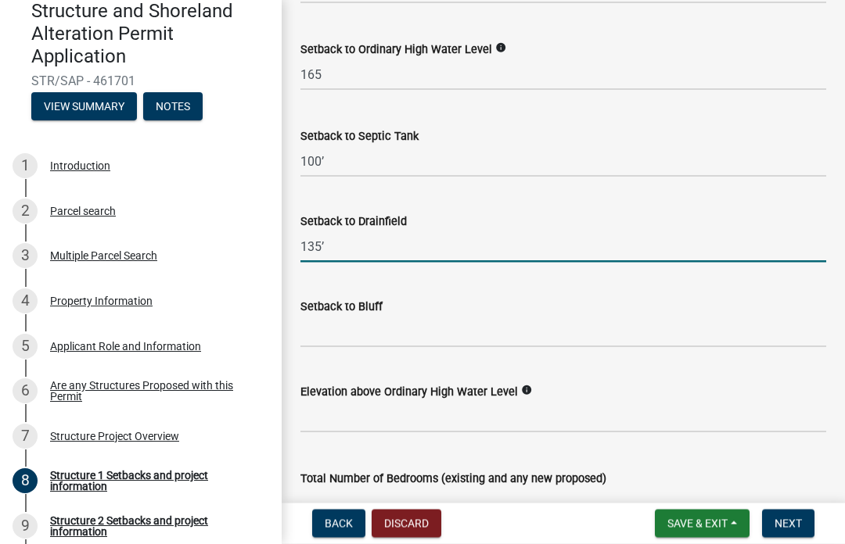
type input "135’"
click at [304, 337] on input "Setback to Bluff" at bounding box center [563, 332] width 526 height 32
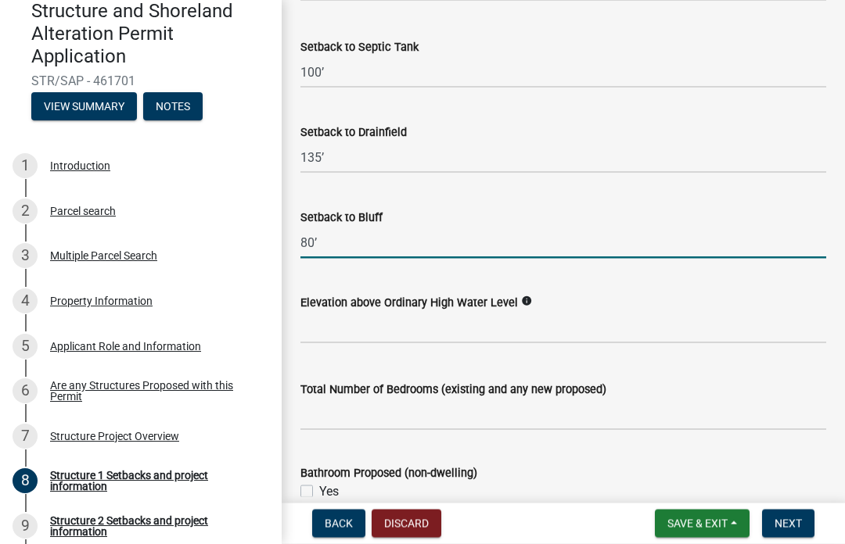
scroll to position [1585, 0]
type input "80’"
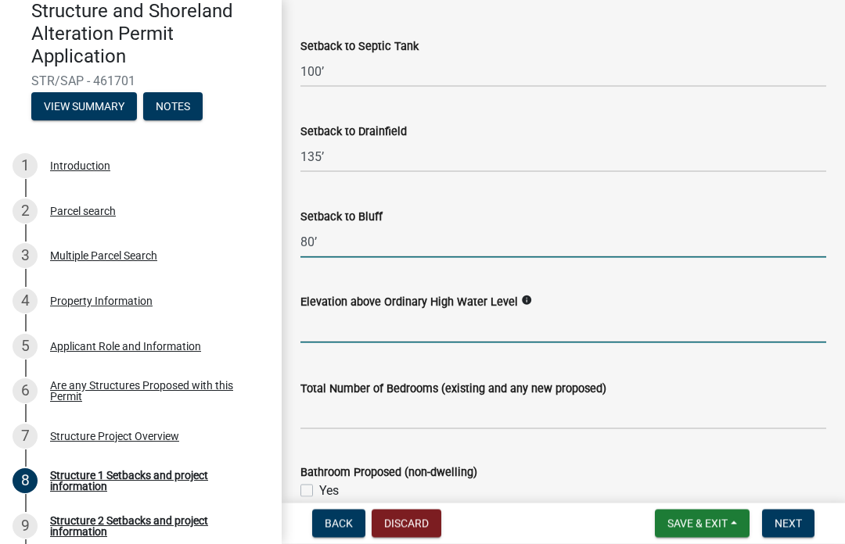
click at [318, 343] on input "text" at bounding box center [563, 327] width 526 height 32
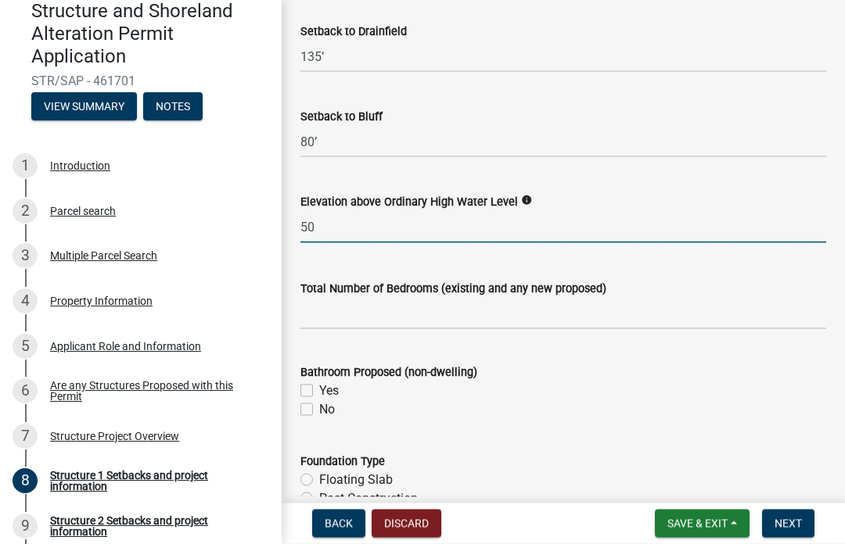
scroll to position [1683, 0]
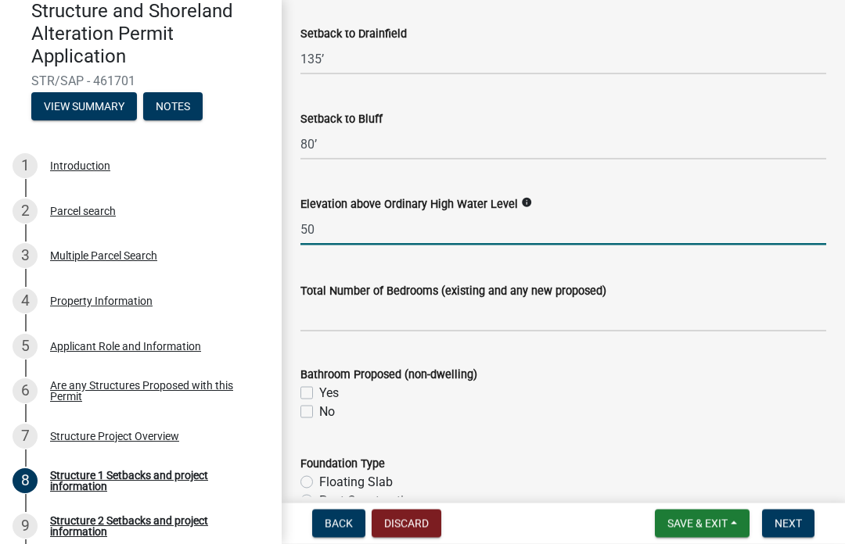
type input "50"
click at [314, 330] on input "text" at bounding box center [563, 316] width 526 height 32
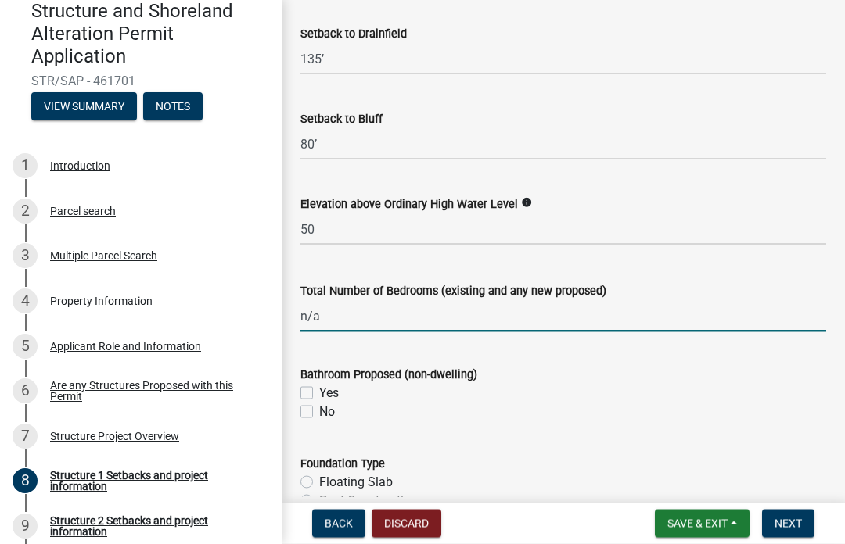
click at [299, 422] on div "Bathroom Proposed (non-dwelling) Yes No" at bounding box center [563, 384] width 549 height 75
type input "0"
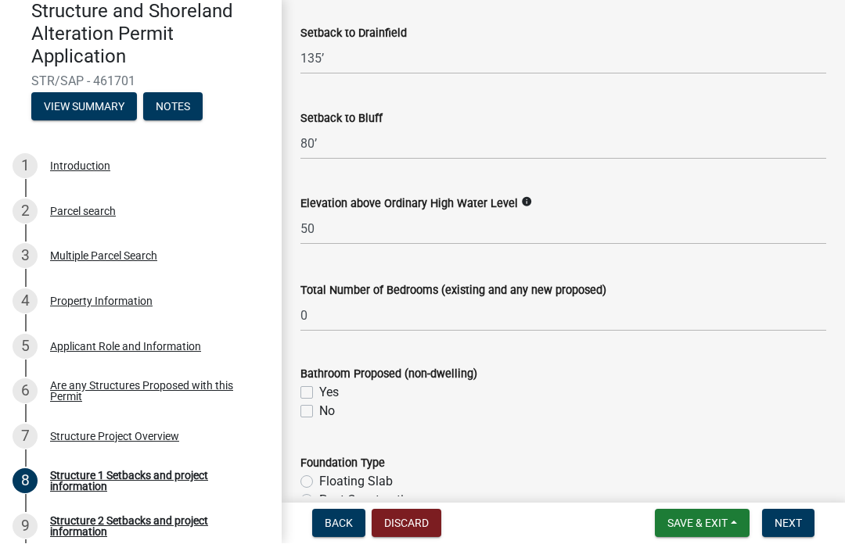
click at [319, 422] on label "No" at bounding box center [327, 412] width 16 height 19
click at [319, 413] on input "No" at bounding box center [324, 408] width 10 height 10
checkbox input "true"
checkbox input "false"
checkbox input "true"
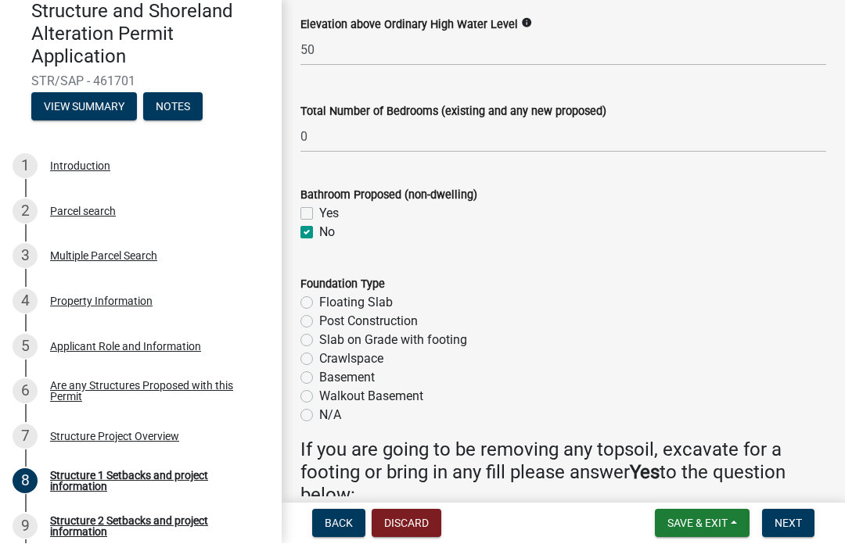
scroll to position [1865, 0]
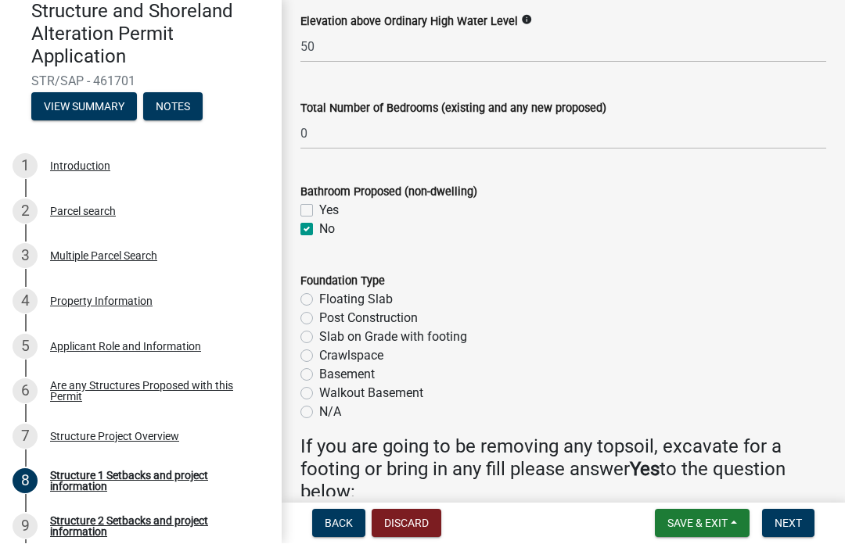
click at [319, 310] on label "Floating Slab" at bounding box center [356, 300] width 74 height 19
click at [319, 301] on input "Floating Slab" at bounding box center [324, 296] width 10 height 10
radio input "true"
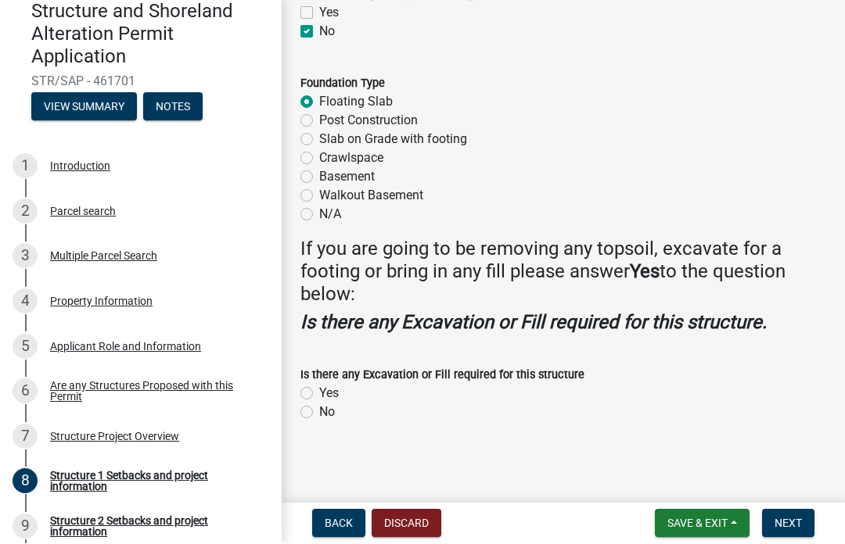
scroll to position [2076, 0]
click at [319, 390] on label "Yes" at bounding box center [329, 394] width 20 height 19
click at [319, 390] on input "Yes" at bounding box center [324, 390] width 10 height 10
radio input "true"
click at [796, 537] on button "Next" at bounding box center [788, 524] width 52 height 28
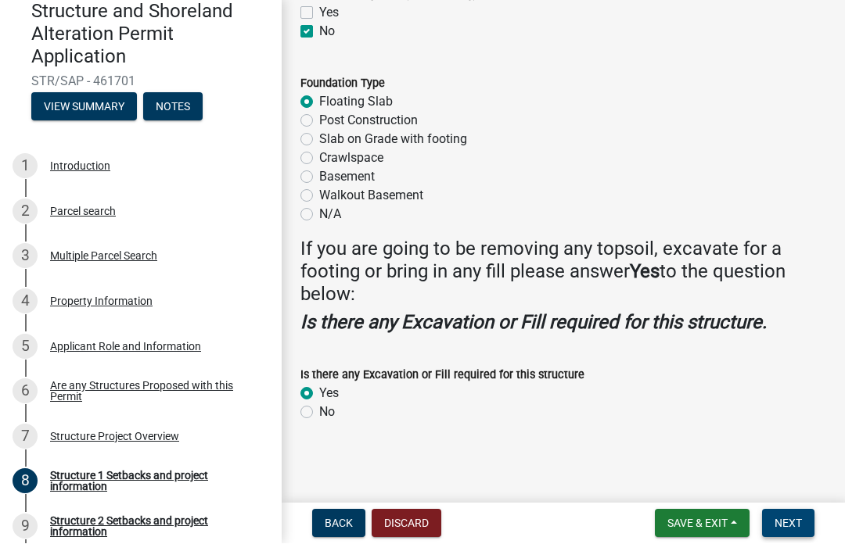
scroll to position [0, 0]
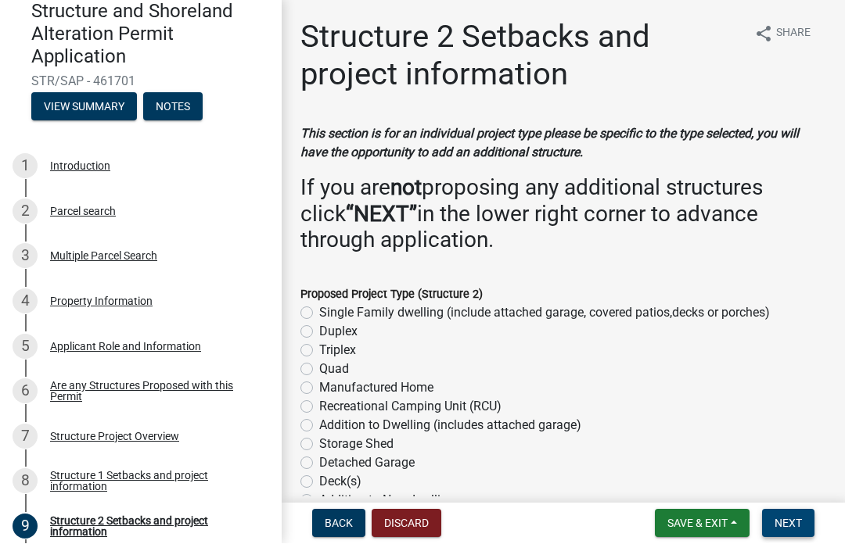
click at [790, 518] on span "Next" at bounding box center [787, 524] width 27 height 13
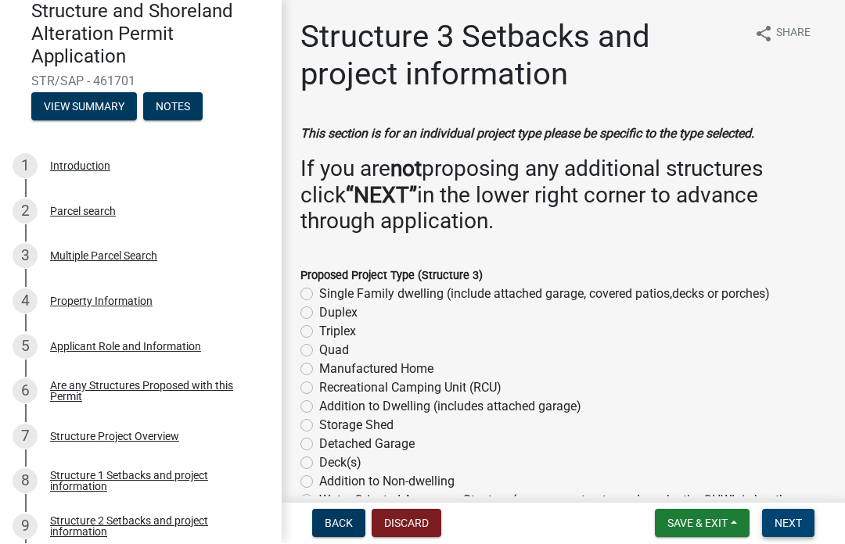
click at [785, 536] on button "Next" at bounding box center [788, 524] width 52 height 28
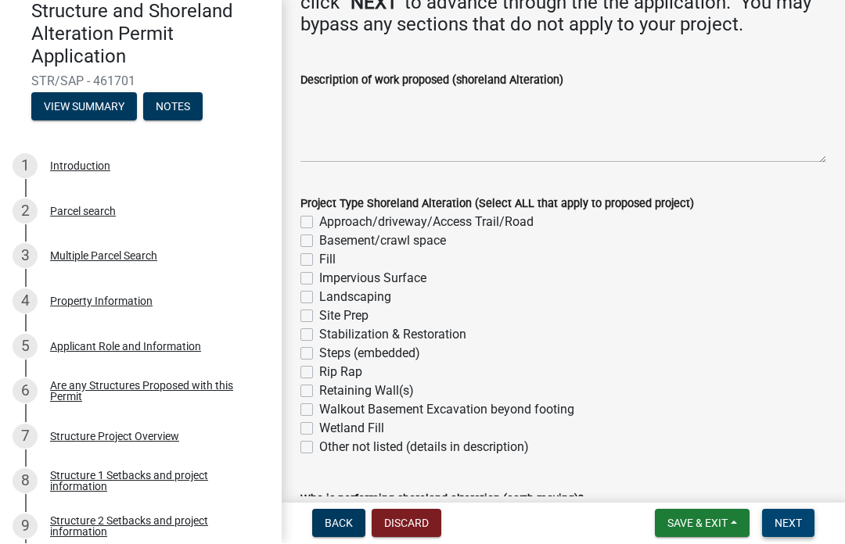
scroll to position [267, 0]
click at [319, 317] on label "Site Prep" at bounding box center [343, 316] width 49 height 19
click at [319, 317] on input "Site Prep" at bounding box center [324, 312] width 10 height 10
checkbox input "true"
checkbox input "false"
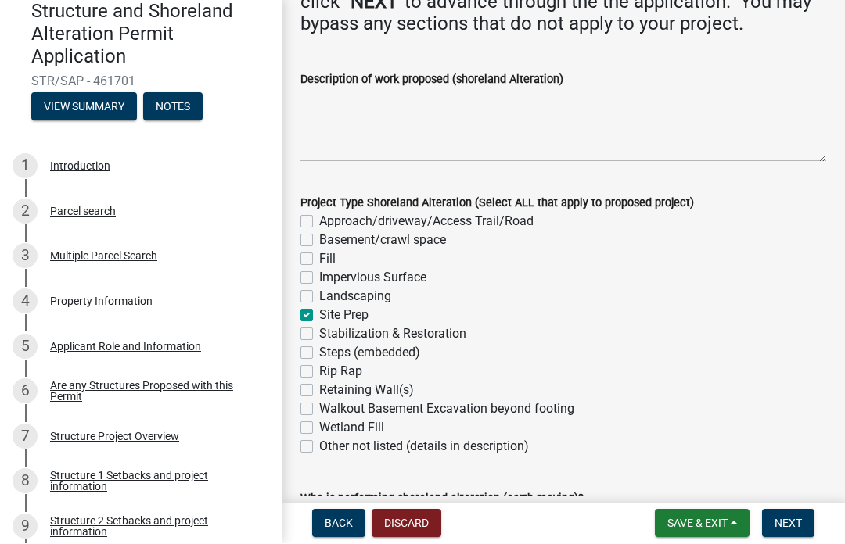
checkbox input "false"
checkbox input "true"
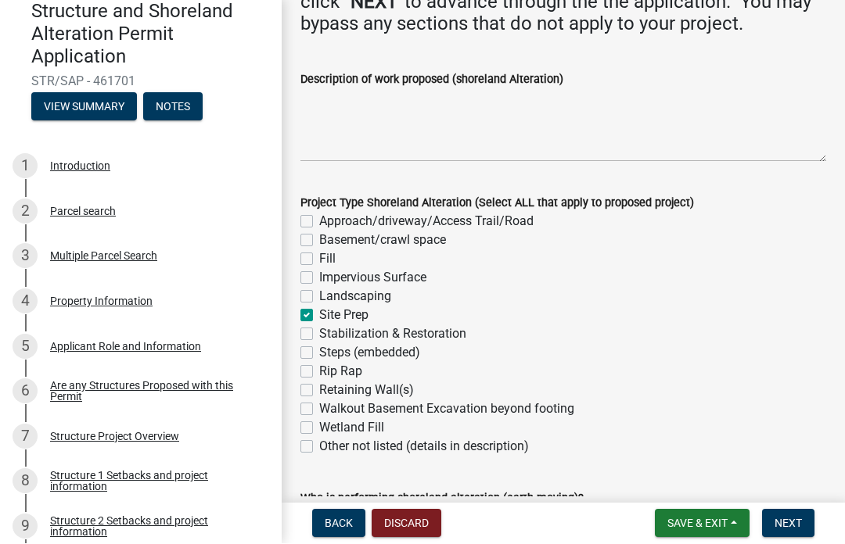
checkbox input "false"
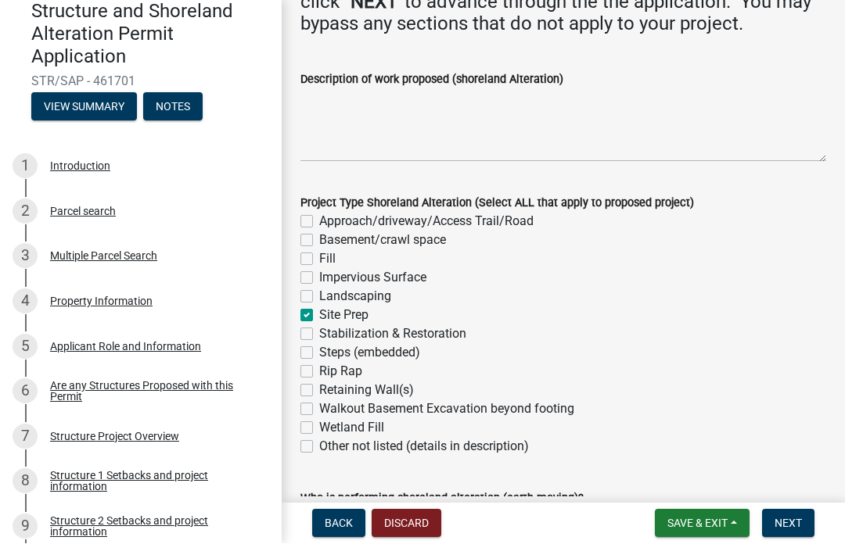
checkbox input "false"
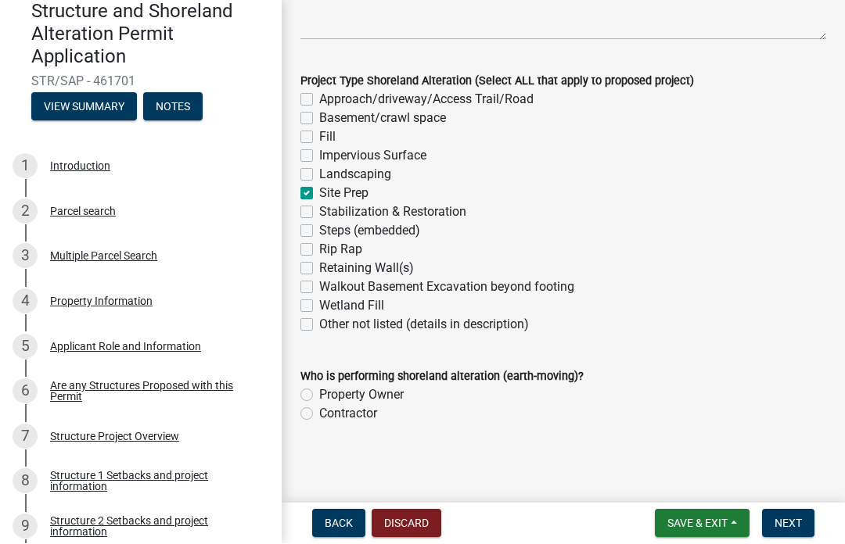
scroll to position [388, 0]
click at [319, 415] on label "Contractor" at bounding box center [348, 415] width 58 height 19
click at [319, 415] on input "Contractor" at bounding box center [324, 411] width 10 height 10
radio input "true"
click at [776, 536] on button "Next" at bounding box center [788, 524] width 52 height 28
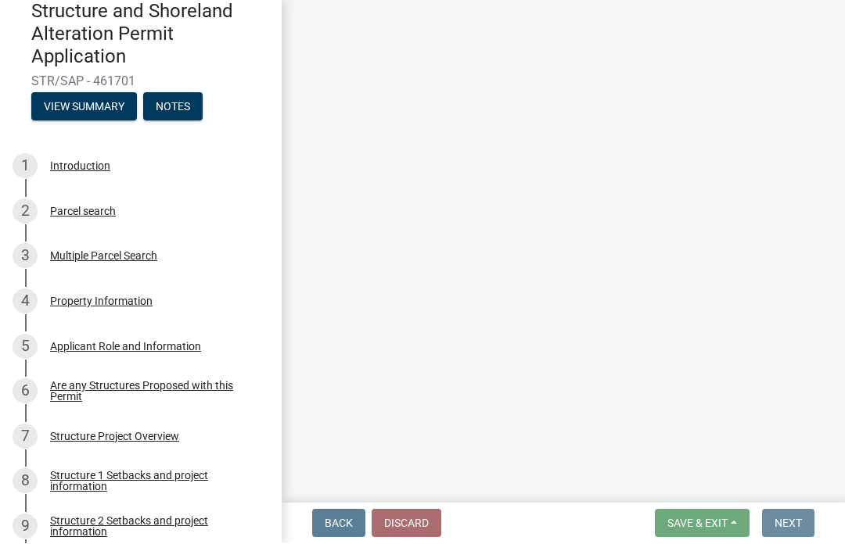
scroll to position [0, 0]
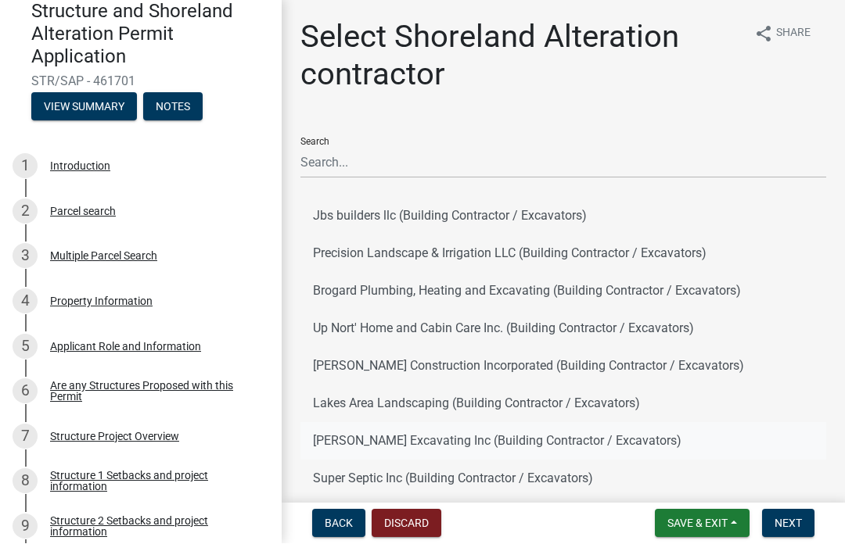
click at [343, 441] on button "[PERSON_NAME] Excavating Inc (Building Contractor / Excavators)" at bounding box center [563, 442] width 526 height 38
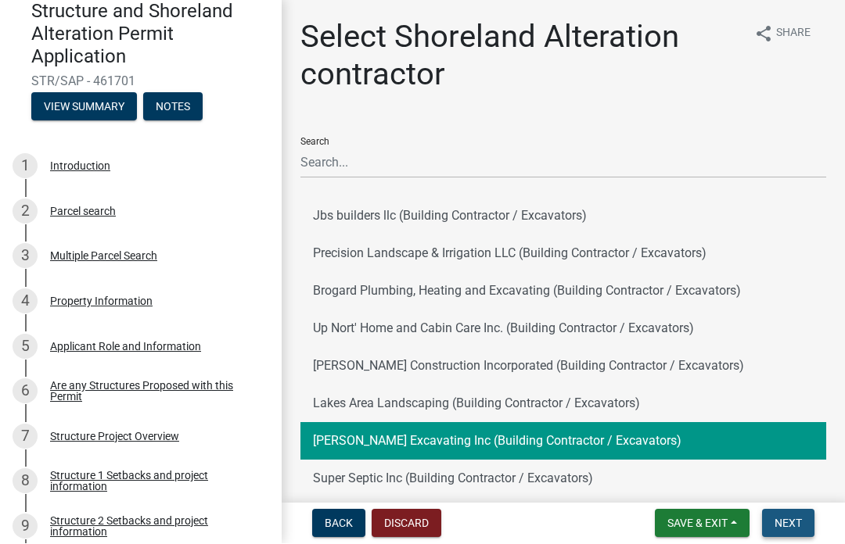
click at [779, 526] on span "Next" at bounding box center [787, 524] width 27 height 13
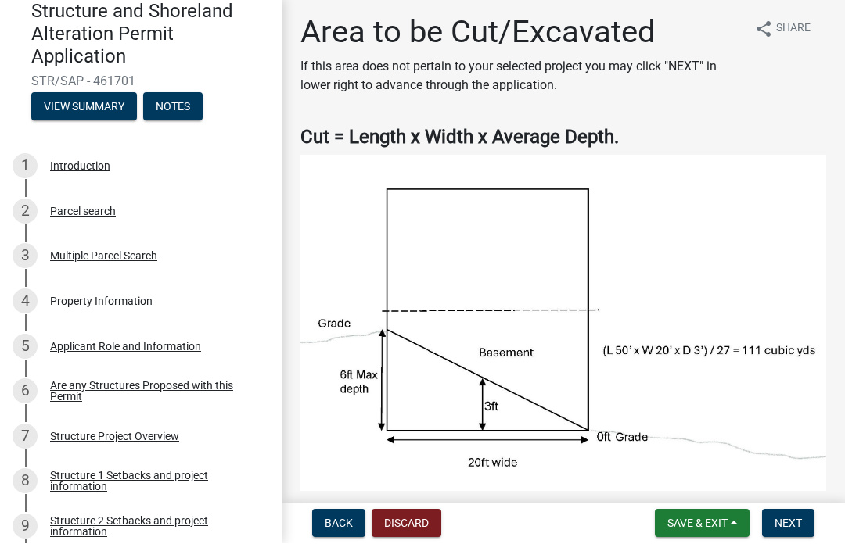
scroll to position [8, 0]
